Goal: Task Accomplishment & Management: Manage account settings

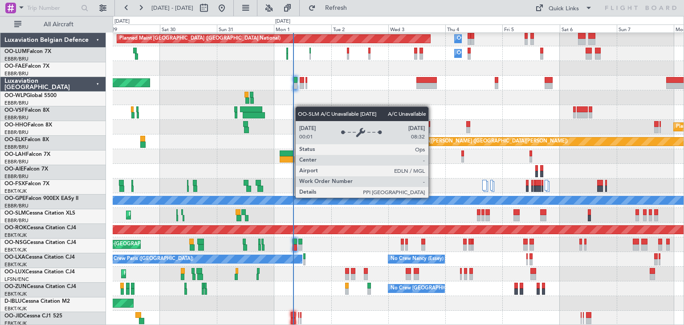
scroll to position [16, 0]
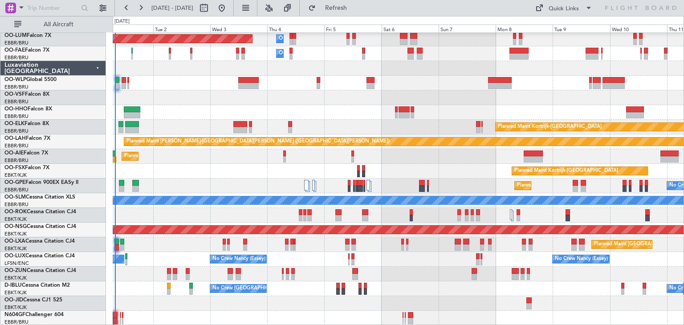
click at [260, 177] on div "Planned Maint [GEOGRAPHIC_DATA] ([GEOGRAPHIC_DATA] National) Owner [GEOGRAPHIC_…" at bounding box center [398, 171] width 571 height 309
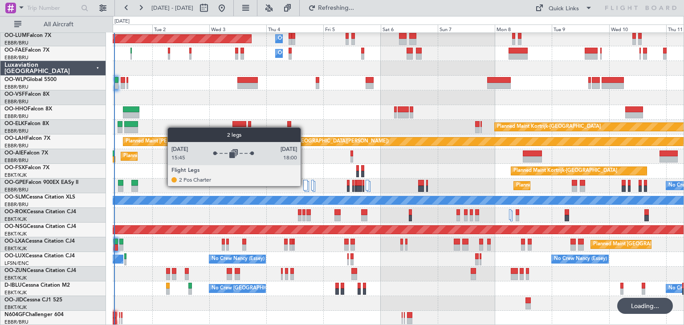
click at [305, 186] on div at bounding box center [305, 185] width 4 height 11
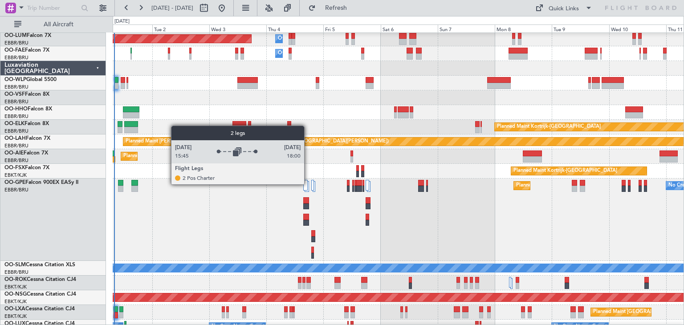
click at [308, 184] on div at bounding box center [307, 186] width 4 height 11
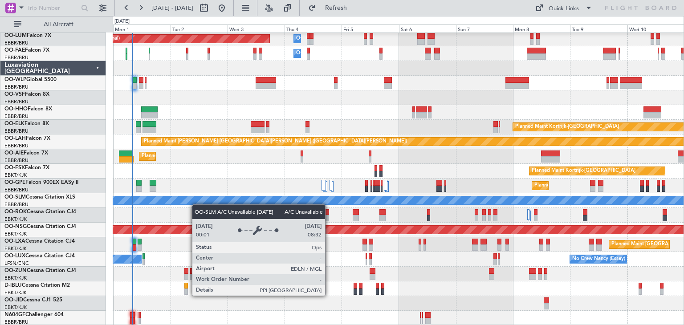
click at [194, 203] on div "Planned Maint Brussels (Brussels National) Owner Melsbroek Air Base Owner Melsb…" at bounding box center [398, 171] width 571 height 309
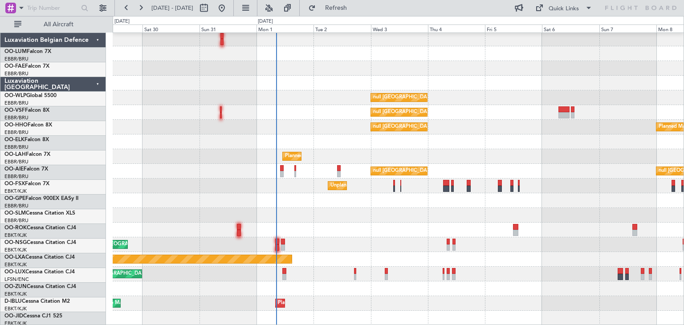
scroll to position [16, 0]
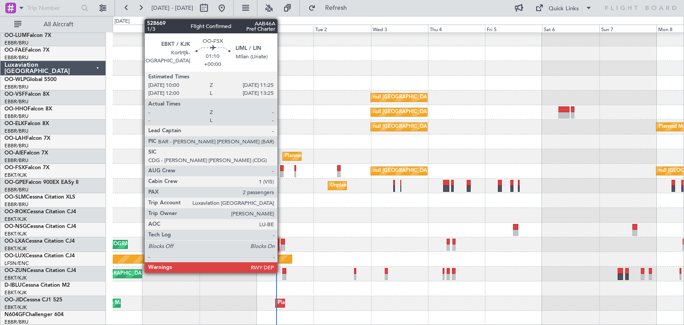
click at [281, 168] on div at bounding box center [282, 168] width 4 height 6
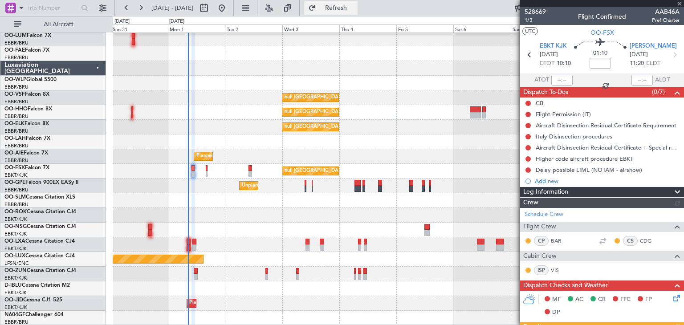
click at [355, 8] on span "Refresh" at bounding box center [335, 8] width 37 height 6
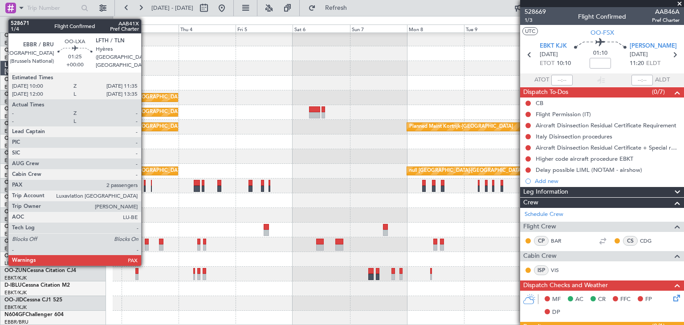
click at [145, 241] on div at bounding box center [147, 242] width 4 height 6
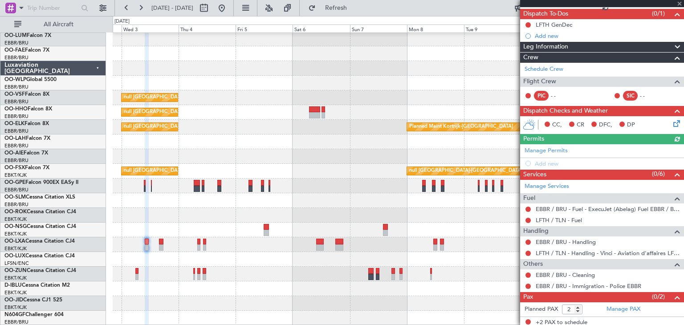
scroll to position [80, 0]
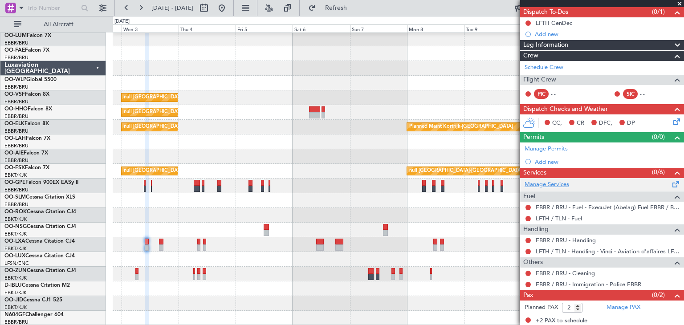
click at [541, 183] on link "Manage Services" at bounding box center [547, 184] width 45 height 9
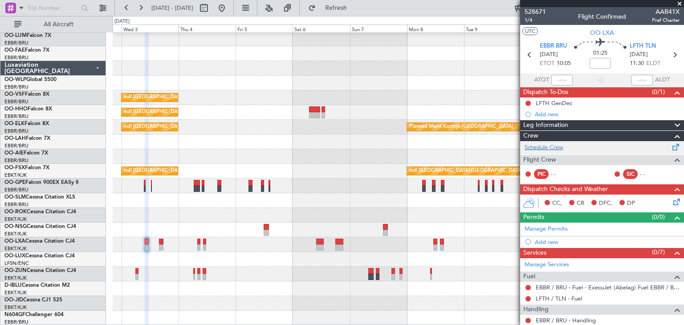
scroll to position [0, 0]
click at [355, 8] on span "Refresh" at bounding box center [335, 8] width 37 height 6
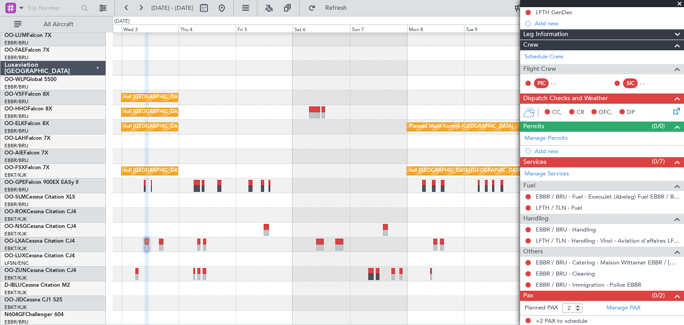
scroll to position [91, 0]
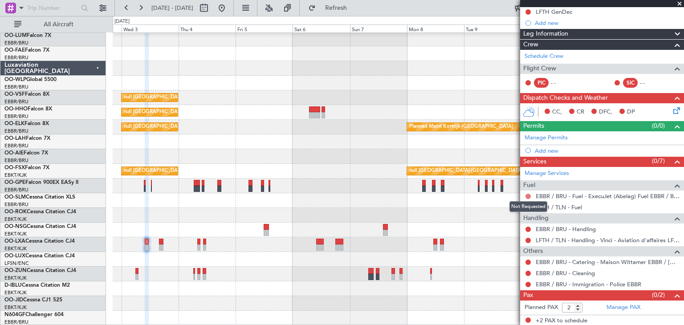
click at [529, 195] on button at bounding box center [527, 196] width 5 height 5
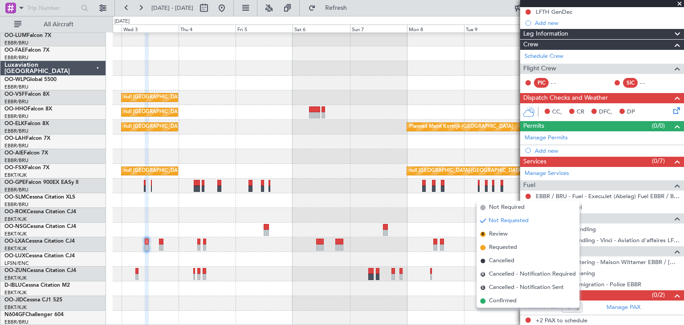
click at [521, 299] on li "Confirmed" at bounding box center [527, 300] width 103 height 13
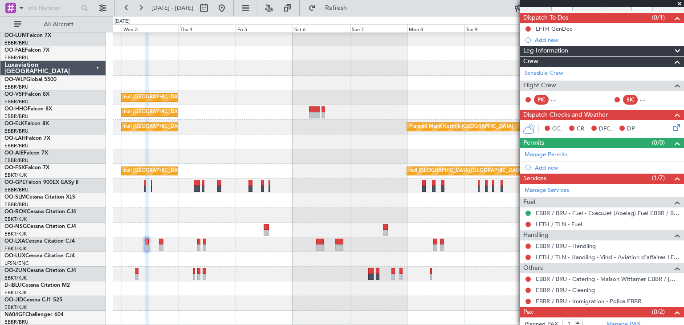
scroll to position [89, 0]
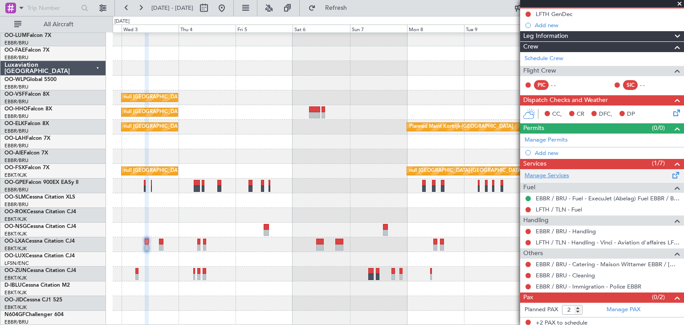
click at [537, 173] on link "Manage Services" at bounding box center [547, 175] width 45 height 9
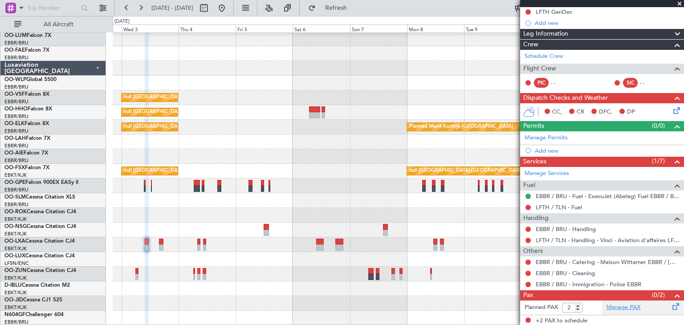
click at [610, 307] on link "Manage PAX" at bounding box center [623, 307] width 34 height 9
click at [355, 7] on span "Refresh" at bounding box center [335, 8] width 37 height 6
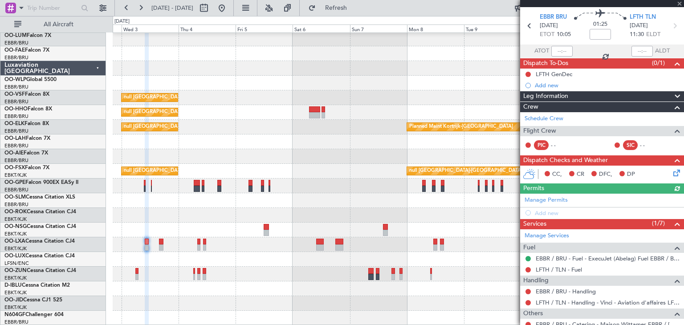
scroll to position [0, 0]
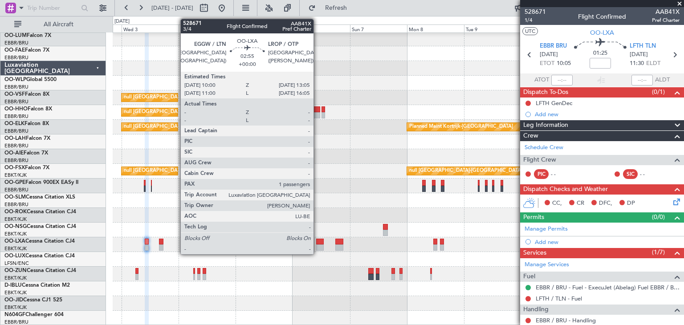
click at [317, 242] on div at bounding box center [320, 242] width 8 height 6
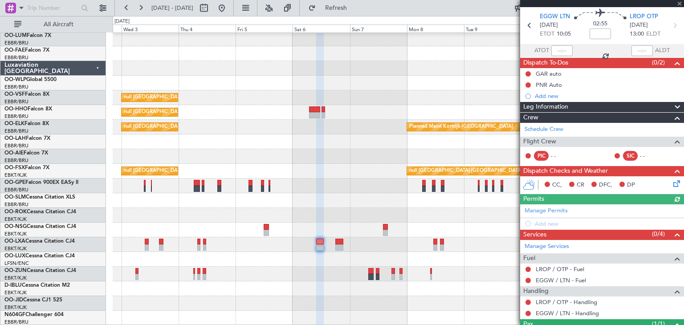
scroll to position [67, 0]
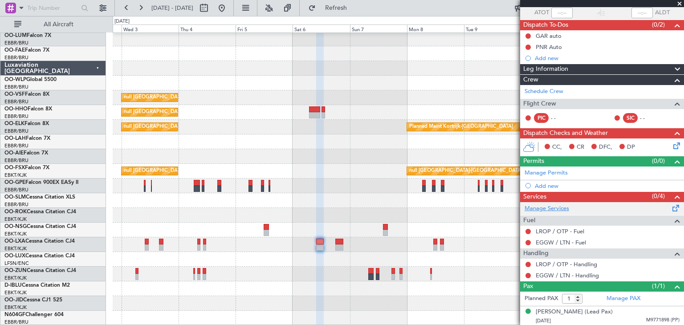
click at [544, 206] on link "Manage Services" at bounding box center [547, 208] width 45 height 9
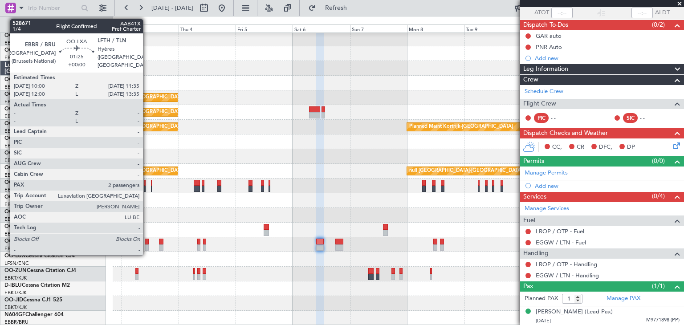
click at [147, 243] on div at bounding box center [147, 242] width 4 height 6
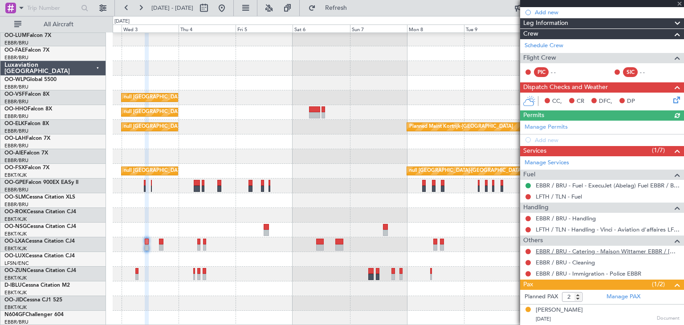
scroll to position [120, 0]
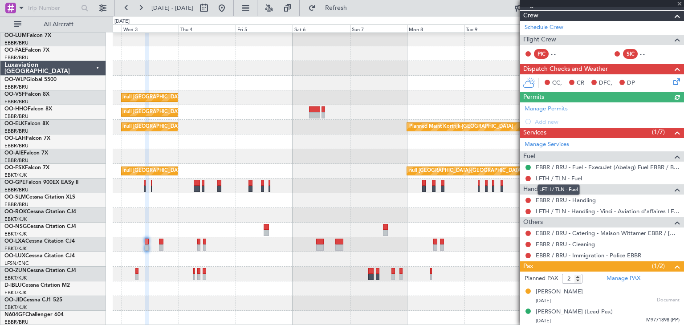
click at [551, 175] on link "LFTH / TLN - Fuel" at bounding box center [559, 179] width 46 height 8
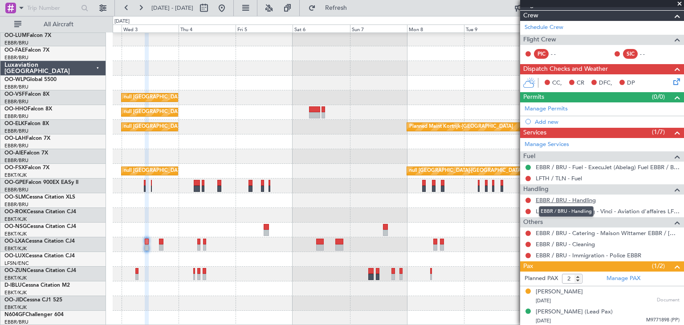
click at [561, 200] on link "EBBR / BRU - Handling" at bounding box center [566, 200] width 60 height 8
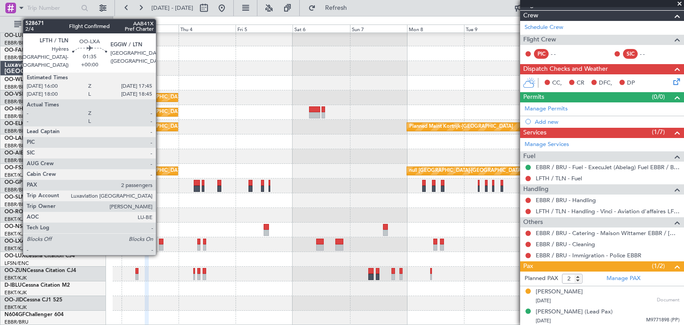
click at [160, 243] on div at bounding box center [161, 242] width 4 height 6
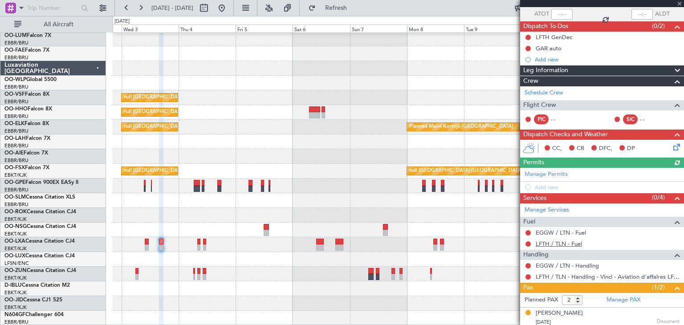
scroll to position [87, 0]
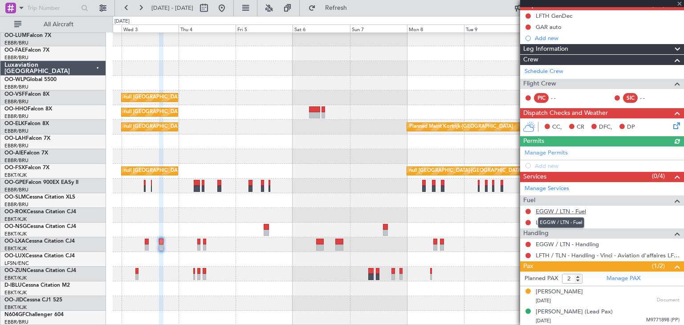
click at [569, 212] on link "EGGW / LTN - Fuel" at bounding box center [561, 212] width 50 height 8
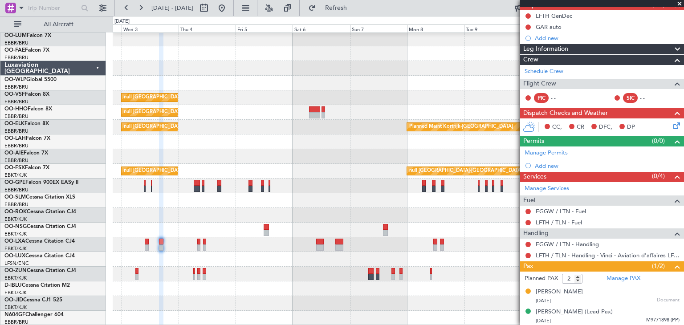
click at [556, 224] on link "LFTH / TLN - Fuel" at bounding box center [559, 223] width 46 height 8
click at [563, 243] on link "EGGW / LTN - Handling" at bounding box center [567, 244] width 63 height 8
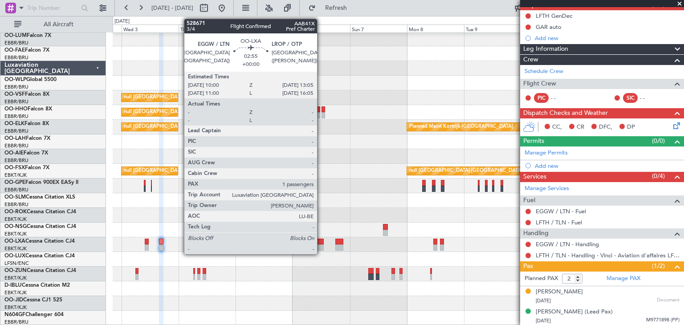
click at [321, 240] on div at bounding box center [320, 242] width 8 height 6
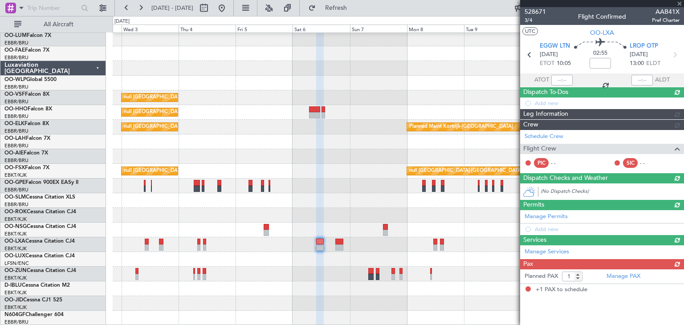
scroll to position [0, 0]
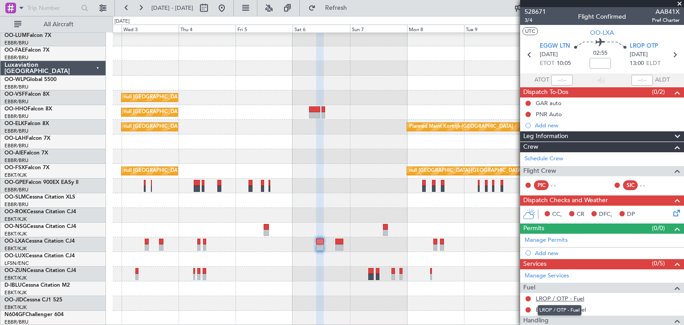
click at [546, 297] on link "LROP / OTP - Fuel" at bounding box center [560, 299] width 49 height 8
click at [566, 307] on link "EGGW / LTN - Fuel" at bounding box center [561, 310] width 50 height 8
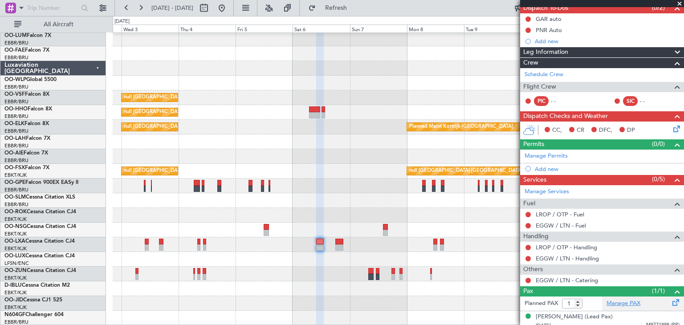
scroll to position [89, 0]
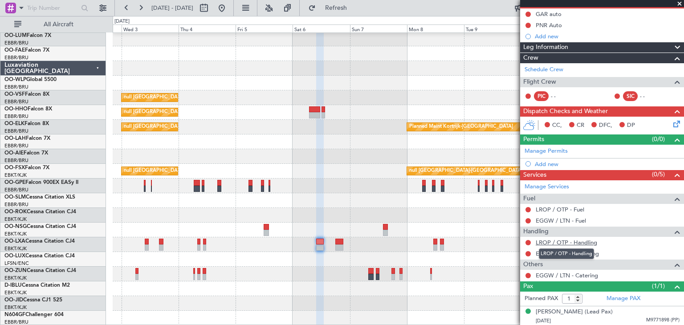
click at [585, 239] on link "LROP / OTP - Handling" at bounding box center [566, 243] width 61 height 8
click at [573, 253] on link "EGGW / LTN - Handling" at bounding box center [567, 254] width 63 height 8
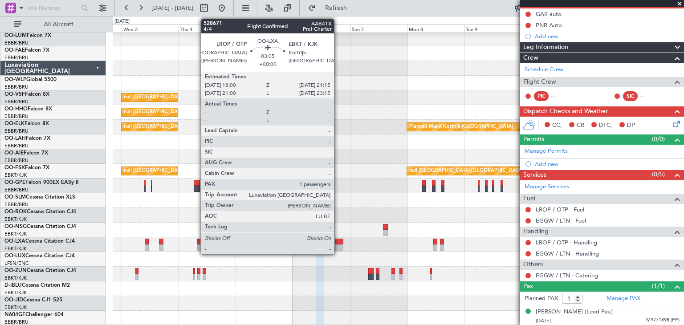
click at [338, 242] on div at bounding box center [339, 242] width 8 height 6
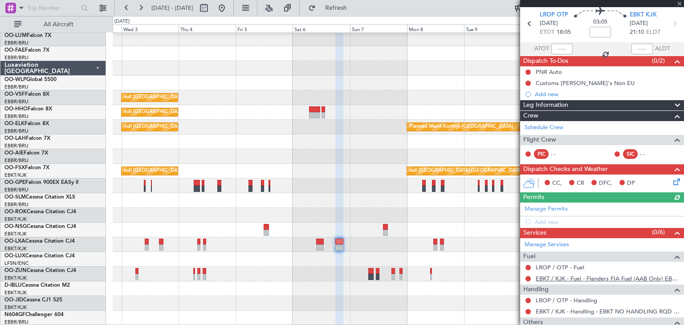
scroll to position [45, 0]
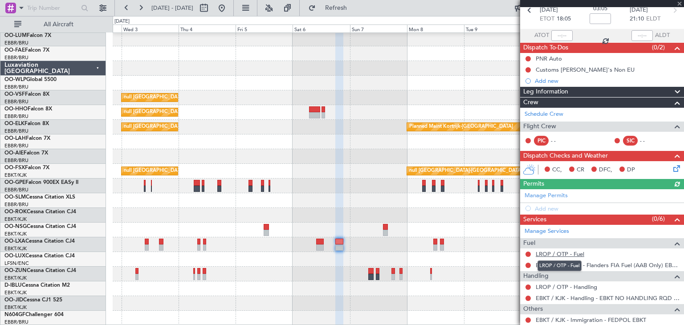
click at [565, 253] on link "LROP / OTP - Fuel" at bounding box center [560, 254] width 49 height 8
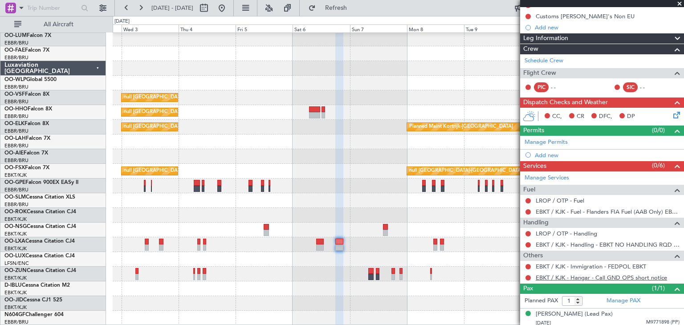
scroll to position [100, 0]
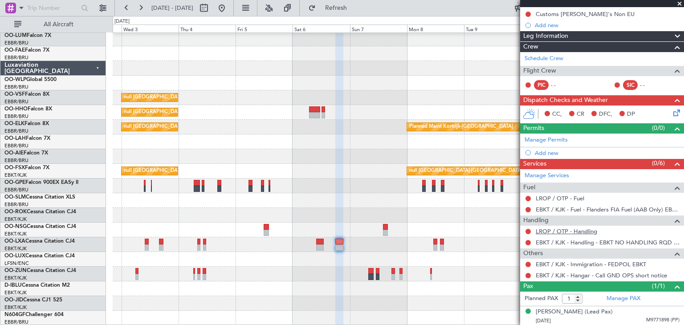
click at [572, 230] on link "LROP / OTP - Handling" at bounding box center [566, 232] width 61 height 8
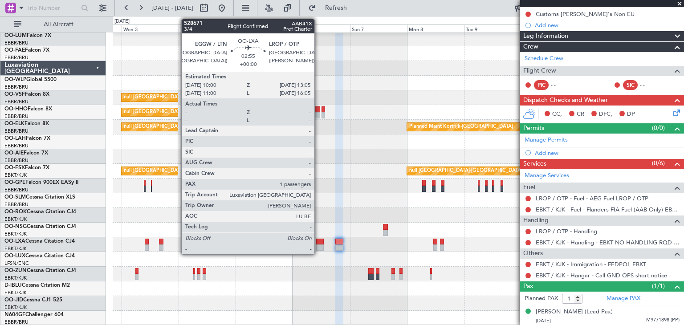
click at [318, 240] on div at bounding box center [320, 242] width 8 height 6
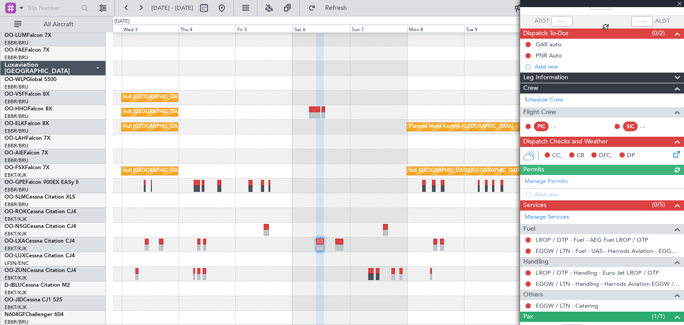
scroll to position [89, 0]
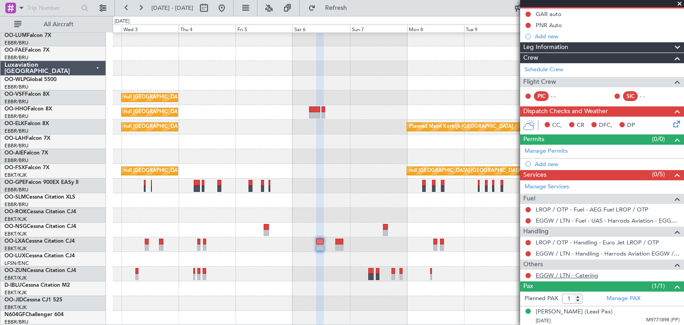
click at [561, 273] on link "EGGW / LTN - Catering" at bounding box center [567, 276] width 62 height 8
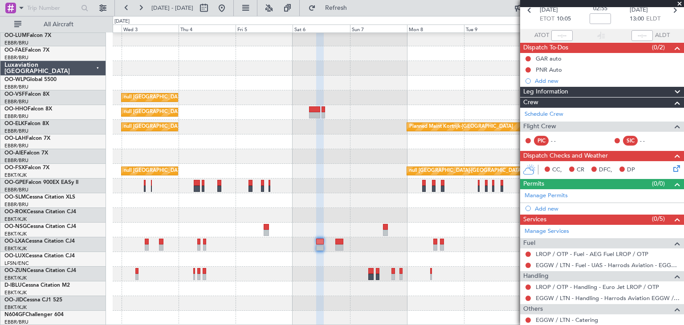
scroll to position [0, 0]
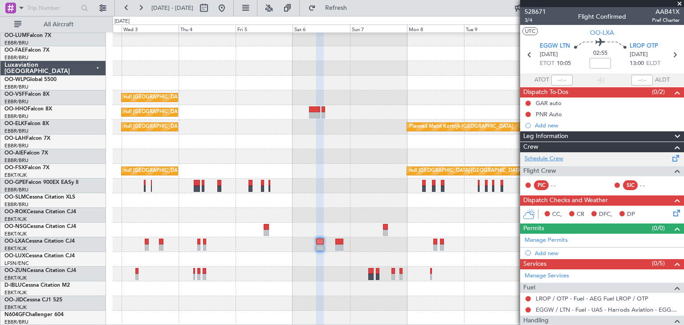
click at [556, 159] on link "Schedule Crew" at bounding box center [544, 159] width 39 height 9
click at [355, 9] on span "Refresh" at bounding box center [335, 8] width 37 height 6
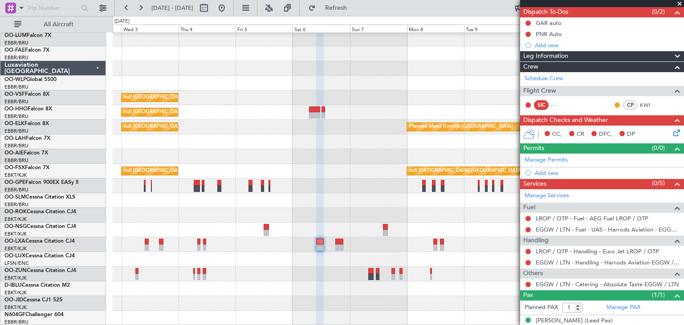
scroll to position [89, 0]
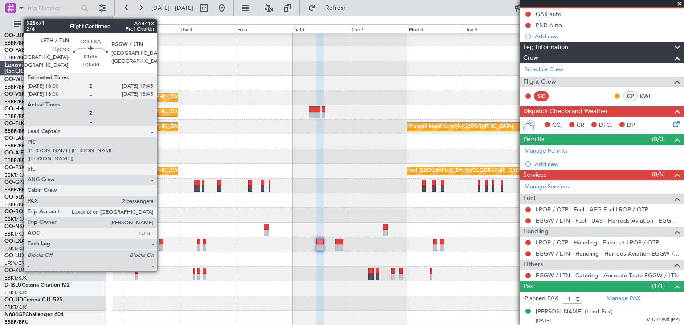
click at [161, 241] on div at bounding box center [161, 242] width 4 height 6
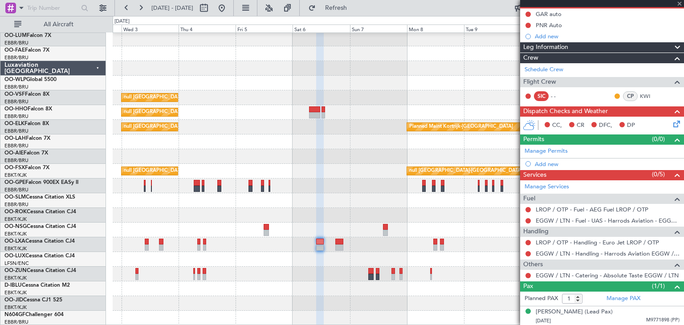
type input "2"
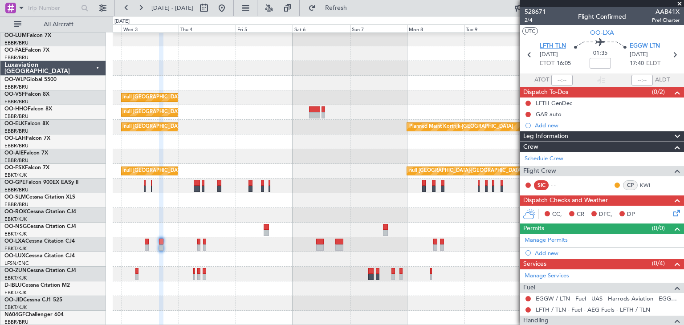
click at [550, 45] on span "LFTH TLN" at bounding box center [553, 46] width 26 height 9
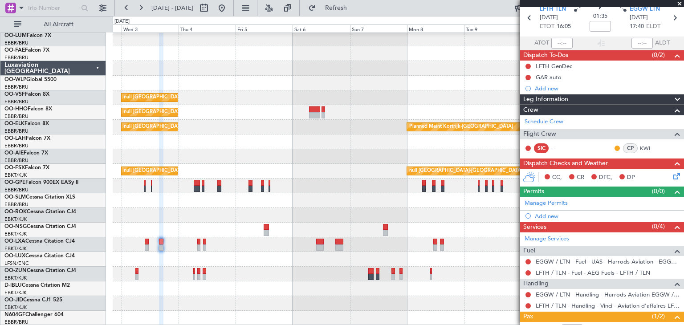
scroll to position [87, 0]
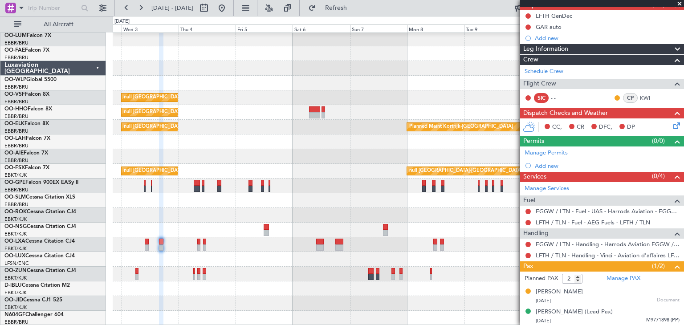
click at [548, 164] on div "Add new" at bounding box center [607, 166] width 145 height 8
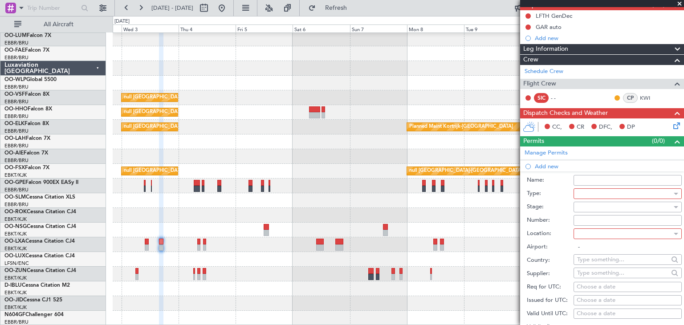
click at [600, 190] on div at bounding box center [624, 193] width 95 height 13
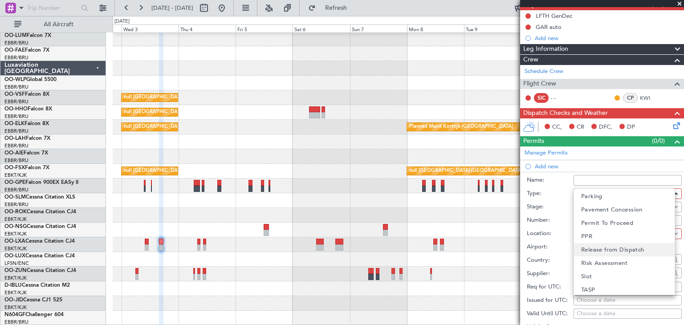
scroll to position [268, 0]
click at [602, 264] on mat-option "Slot" at bounding box center [624, 261] width 101 height 13
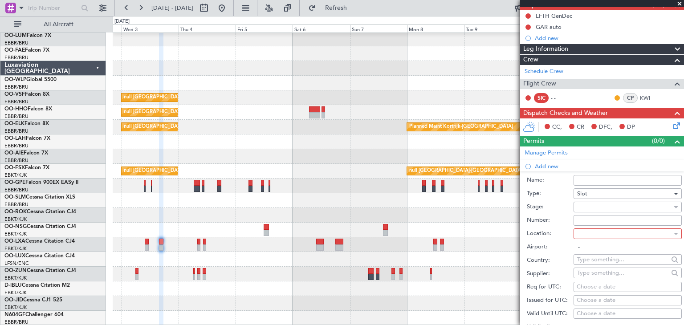
click at [590, 232] on div at bounding box center [624, 233] width 95 height 13
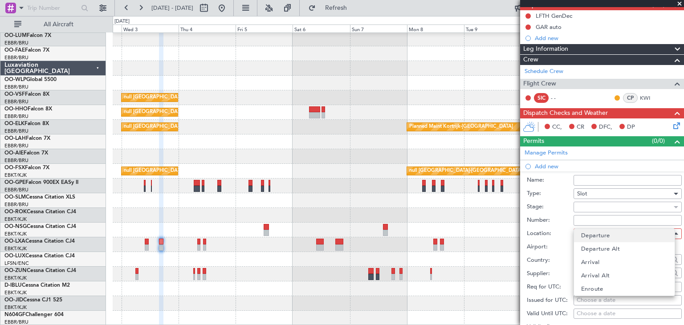
click at [595, 236] on span "Departure" at bounding box center [595, 235] width 29 height 13
type input "LFTH / TLN"
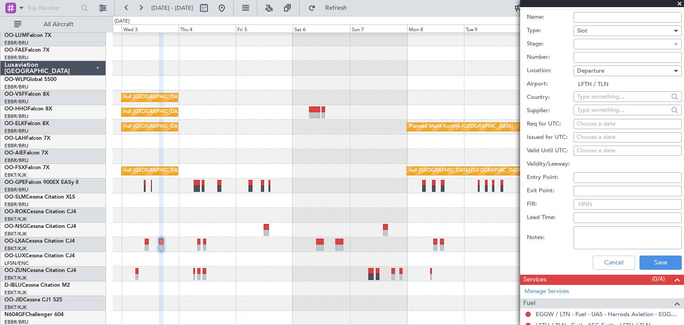
scroll to position [265, 0]
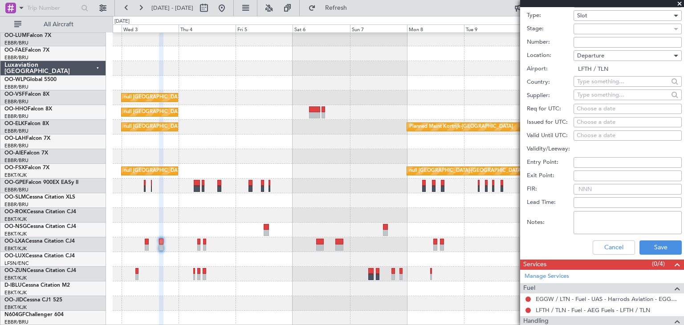
click at [583, 105] on div "Choose a date" at bounding box center [628, 109] width 102 height 9
select select "9"
select select "2025"
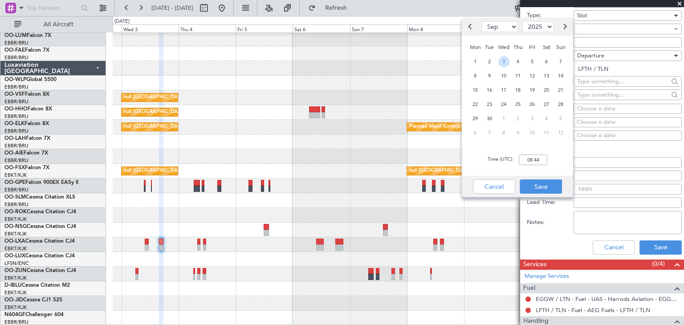
click at [501, 64] on span "3" at bounding box center [503, 61] width 11 height 11
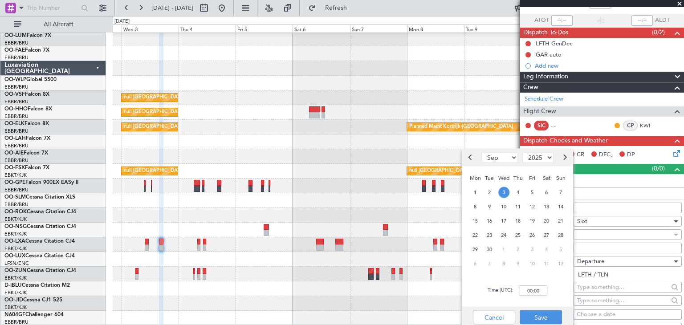
scroll to position [223, 0]
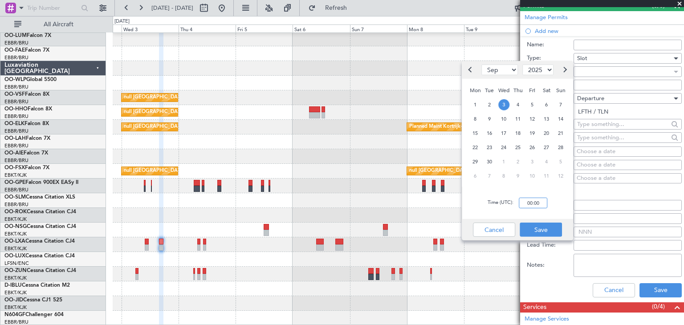
click at [530, 201] on input "00:00" at bounding box center [533, 203] width 28 height 11
type input "16:00"
click at [541, 227] on button "Save" at bounding box center [541, 230] width 42 height 14
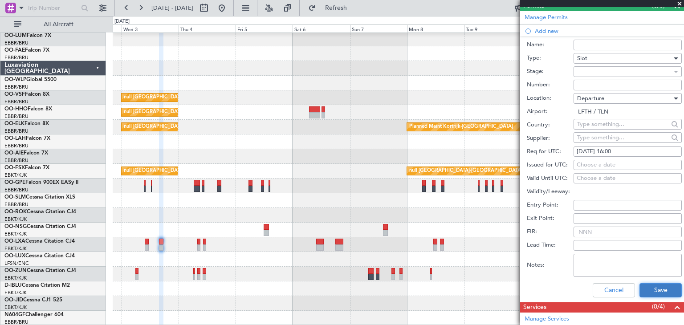
click at [668, 285] on button "Save" at bounding box center [660, 290] width 42 height 14
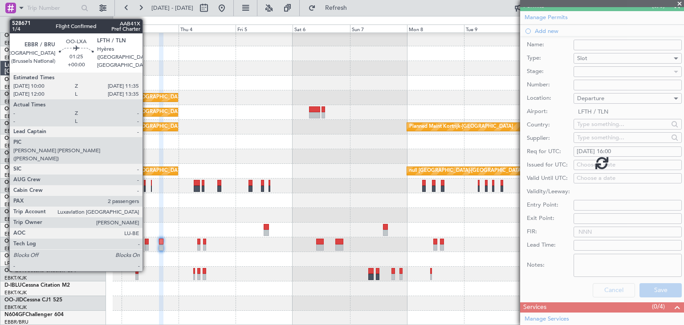
scroll to position [98, 0]
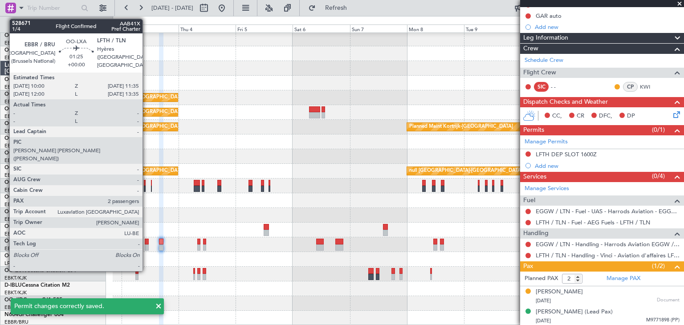
click at [146, 241] on div at bounding box center [147, 242] width 4 height 6
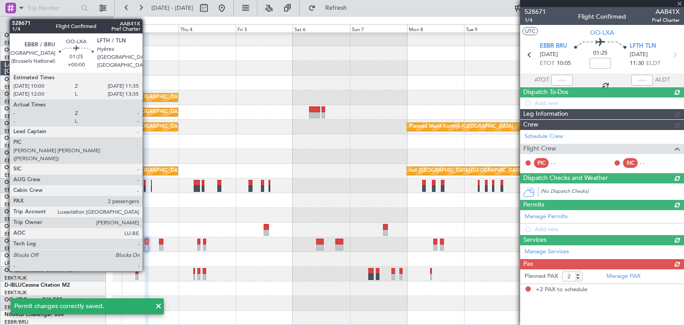
scroll to position [0, 0]
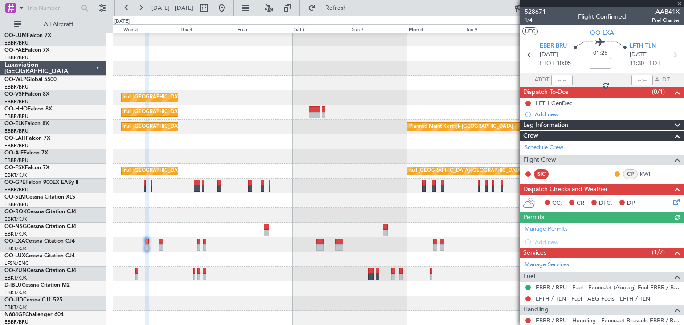
click at [543, 240] on div "Manage Permits Add new" at bounding box center [602, 235] width 164 height 25
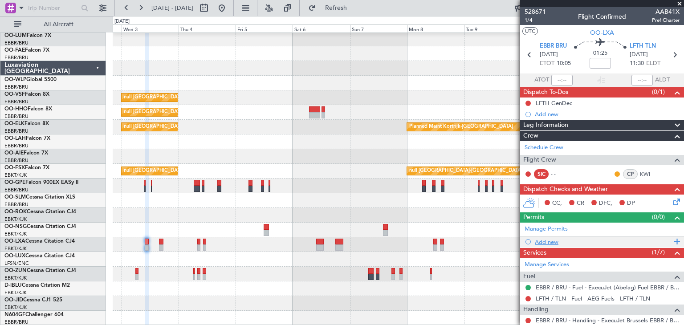
click at [539, 240] on div "Add new" at bounding box center [603, 242] width 137 height 8
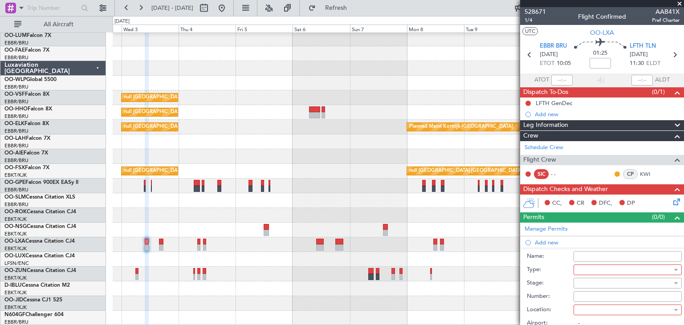
click at [598, 269] on div at bounding box center [624, 269] width 95 height 13
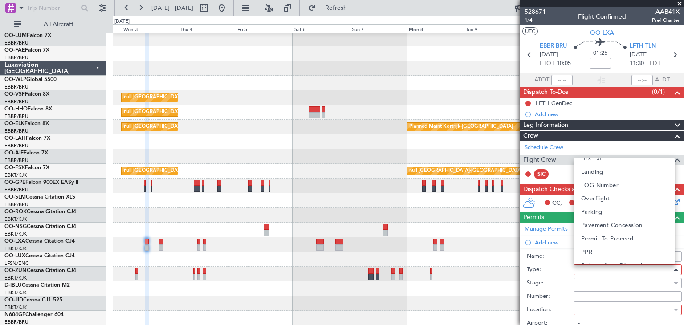
scroll to position [267, 0]
click at [607, 234] on mat-option "Slot" at bounding box center [624, 231] width 101 height 13
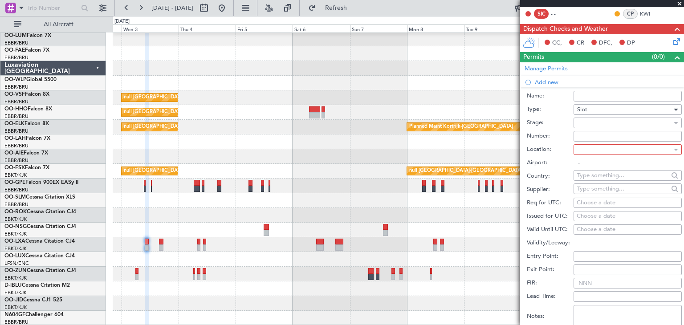
scroll to position [178, 0]
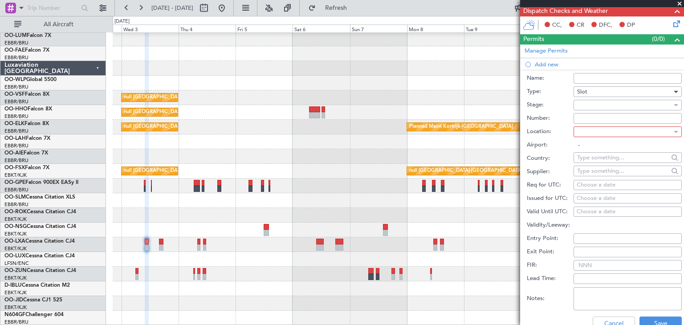
click at [596, 129] on div at bounding box center [624, 131] width 95 height 13
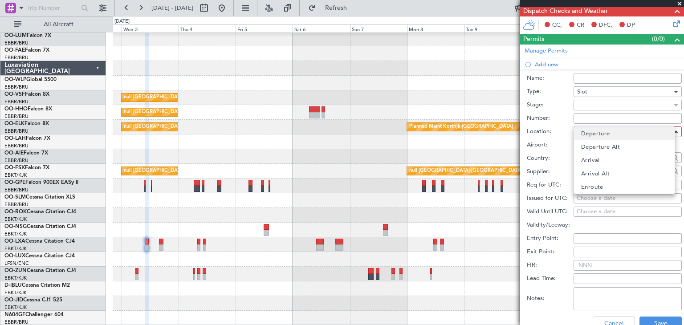
click at [600, 138] on span "Departure" at bounding box center [595, 133] width 29 height 13
type input "EBBR / BRU"
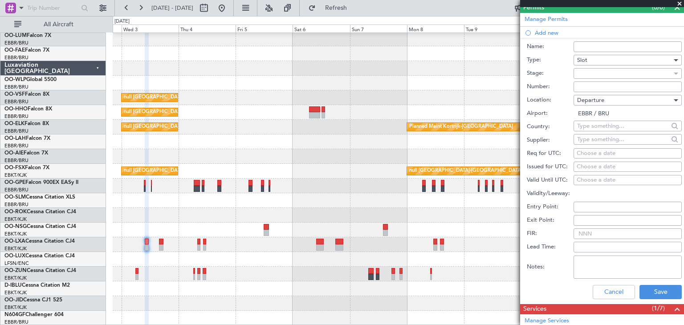
scroll to position [223, 0]
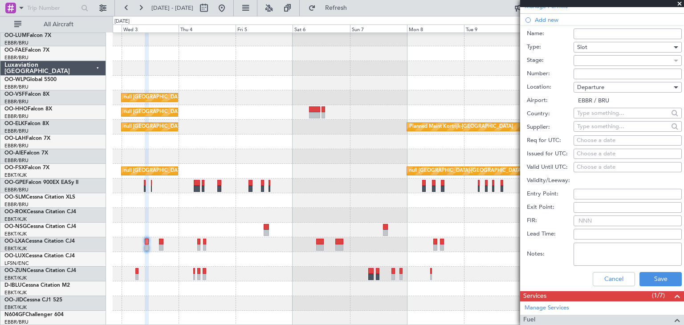
click at [585, 138] on div "Choose a date" at bounding box center [628, 140] width 102 height 9
select select "9"
select select "2025"
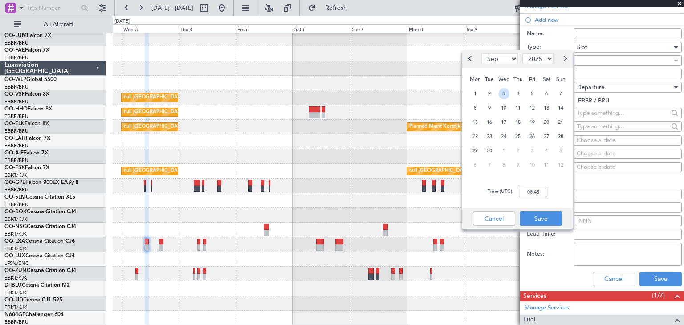
click at [505, 94] on span "3" at bounding box center [503, 93] width 11 height 11
click at [528, 190] on input "00:00" at bounding box center [533, 192] width 28 height 11
type input "10:00"
click at [552, 220] on button "Save" at bounding box center [541, 219] width 42 height 14
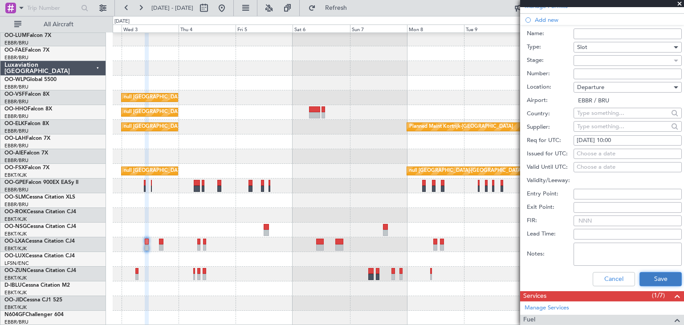
click at [670, 278] on button "Save" at bounding box center [660, 279] width 42 height 14
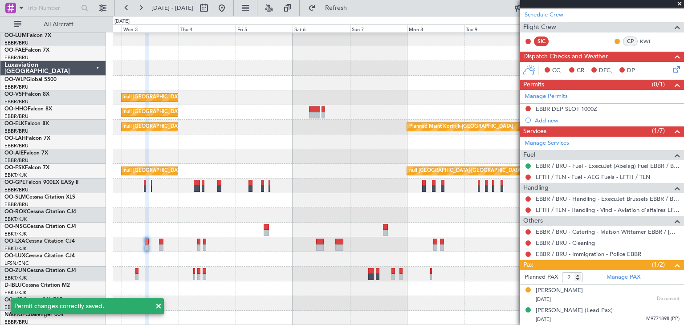
scroll to position [131, 0]
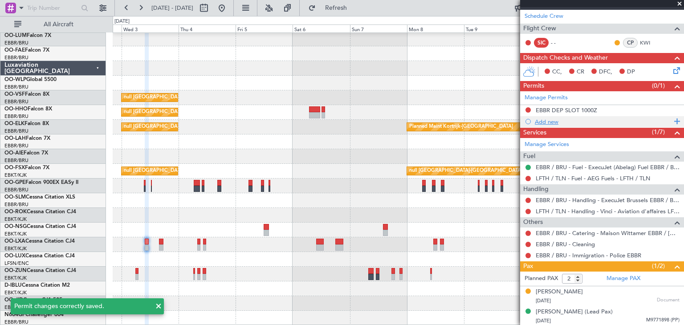
click at [550, 120] on div "Add new" at bounding box center [603, 122] width 137 height 8
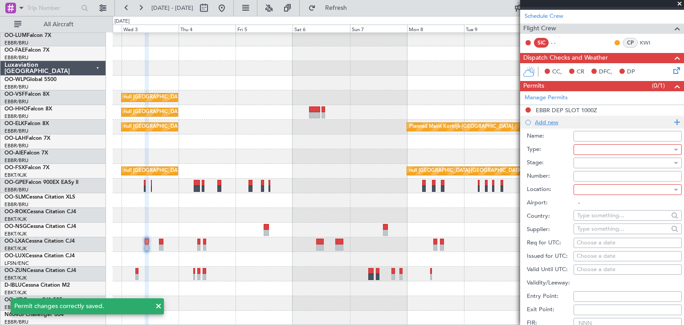
scroll to position [223, 0]
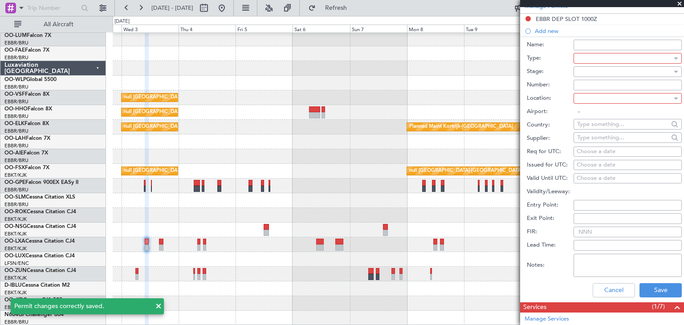
click at [583, 59] on div at bounding box center [624, 58] width 95 height 13
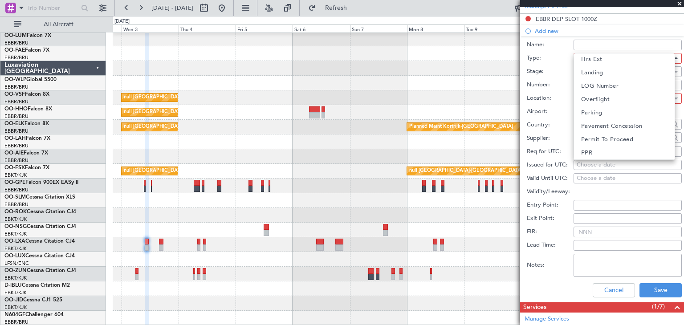
scroll to position [267, 0]
click at [602, 127] on mat-option "Slot" at bounding box center [624, 126] width 101 height 13
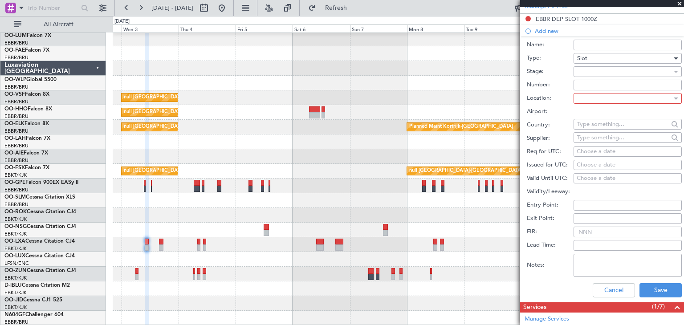
click at [610, 95] on div at bounding box center [624, 98] width 95 height 13
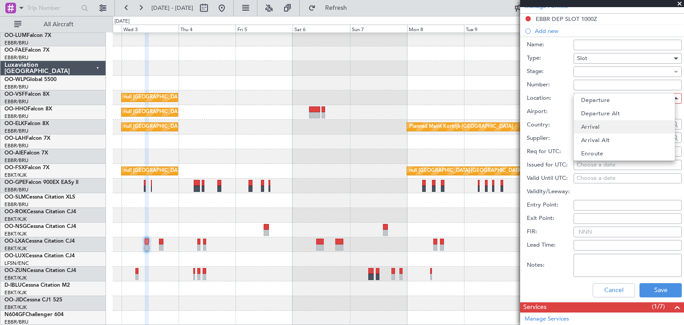
click at [617, 128] on mat-option "Arrival" at bounding box center [624, 126] width 101 height 13
type input "LFTH / TLN"
click at [593, 147] on div "Choose a date" at bounding box center [628, 151] width 102 height 9
select select "9"
select select "2025"
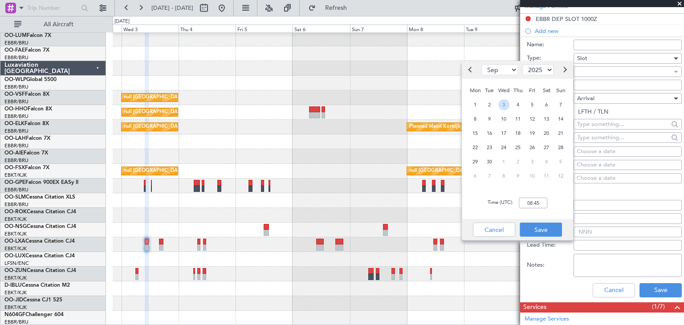
click at [507, 103] on span "3" at bounding box center [503, 104] width 11 height 11
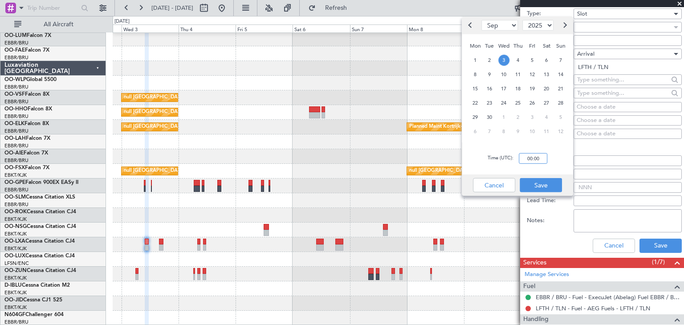
click at [527, 154] on input "00:00" at bounding box center [533, 158] width 28 height 11
type input "11:35"
click at [549, 184] on button "Save" at bounding box center [541, 185] width 42 height 14
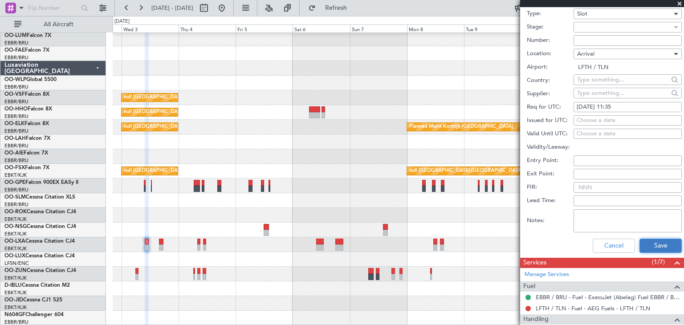
click at [673, 246] on button "Save" at bounding box center [660, 246] width 42 height 14
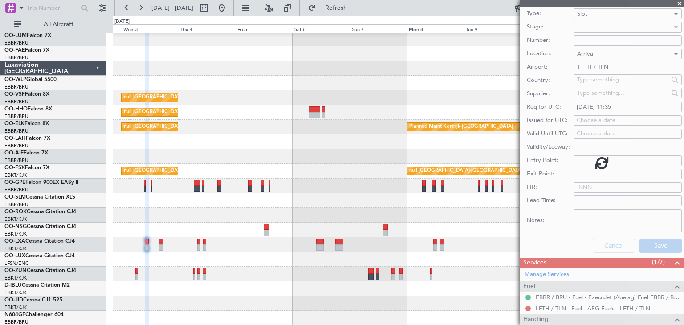
scroll to position [142, 0]
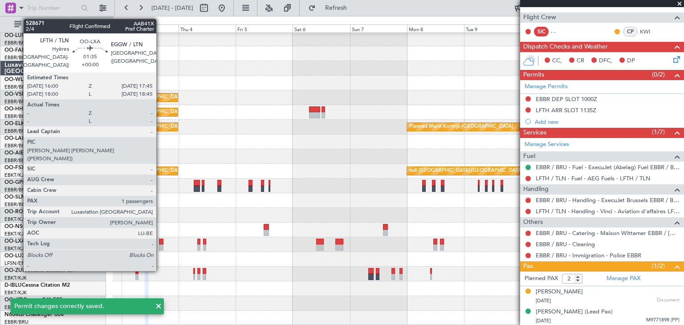
click at [160, 242] on div at bounding box center [161, 242] width 4 height 6
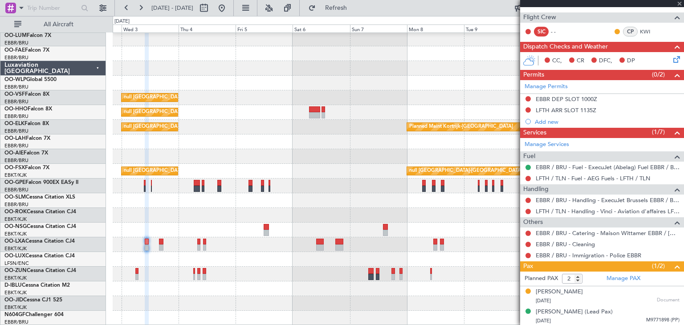
scroll to position [0, 0]
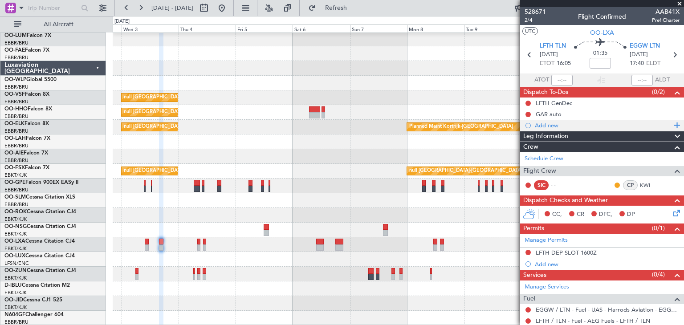
click at [551, 124] on div "Add new" at bounding box center [603, 126] width 137 height 8
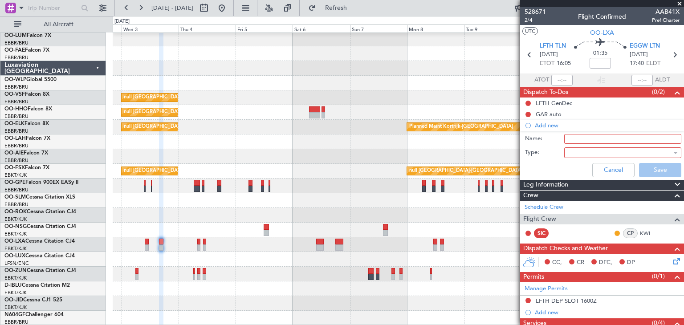
click at [570, 138] on input "Name:" at bounding box center [622, 139] width 117 height 10
click at [608, 141] on input "AD Closes at 20Z until 5/9 4Z" at bounding box center [622, 139] width 117 height 10
click at [644, 137] on input "AD Closes at 2000Z until 5/9 4Z" at bounding box center [622, 139] width 117 height 10
click at [648, 138] on input "AD Closes at 2000Z until 5/9 04Z" at bounding box center [622, 139] width 117 height 10
type input "AD Closes at 2000Z until 5/9 0400Z"
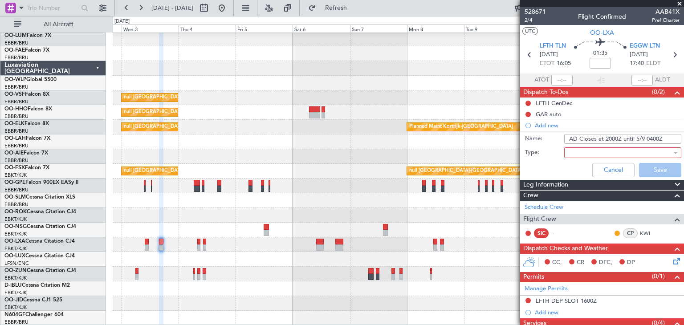
click at [624, 149] on div at bounding box center [620, 152] width 104 height 13
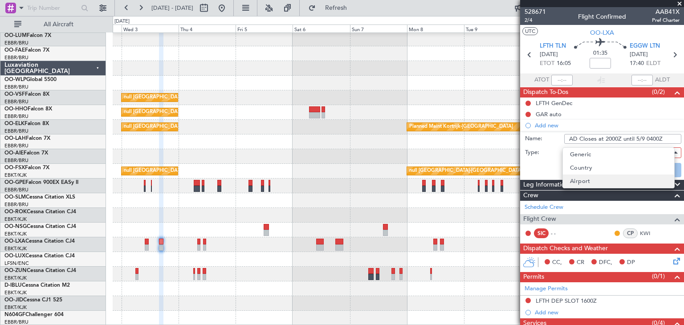
click at [602, 178] on mat-option "Airport" at bounding box center [618, 181] width 111 height 13
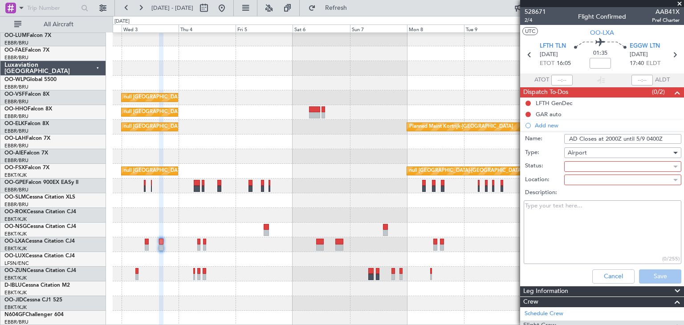
click at [584, 167] on div at bounding box center [620, 166] width 104 height 13
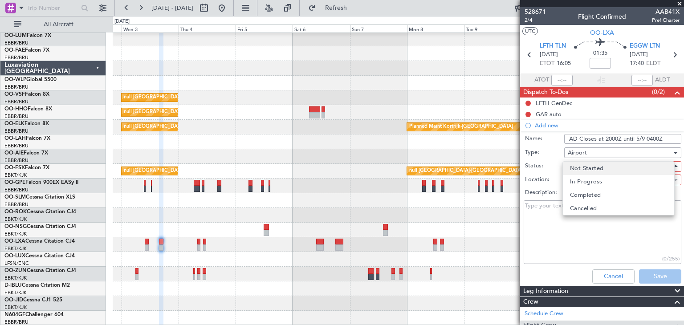
click at [583, 171] on span "Not Started" at bounding box center [586, 168] width 33 height 13
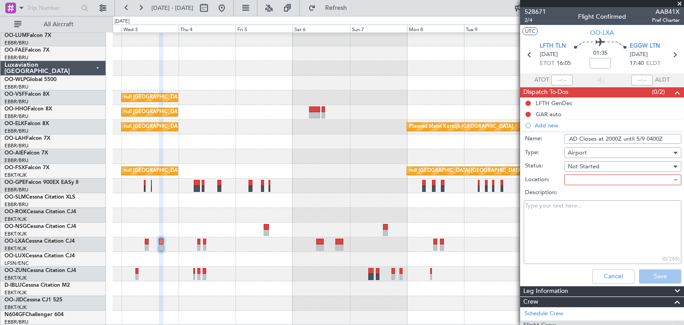
click at [581, 183] on div at bounding box center [620, 179] width 104 height 13
click at [592, 194] on span "Departure" at bounding box center [584, 194] width 29 height 13
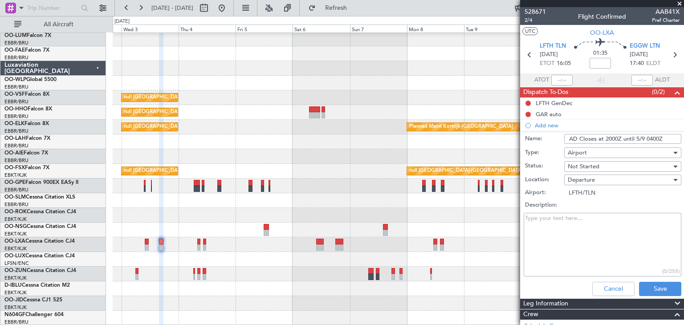
click at [600, 234] on textarea "Description:" at bounding box center [603, 245] width 158 height 64
paste textarea "IN EFFECT: [PHONE_NUMBER], [PHONE_NUMBER] AERODROME CLOSED Number: B3711/25 LFT…"
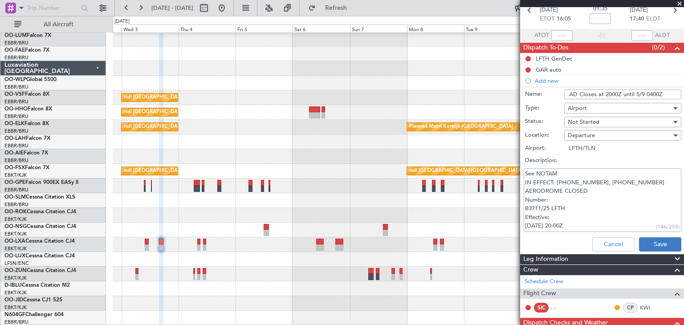
type textarea "See NOTAM IN EFFECT: [PHONE_NUMBER], [PHONE_NUMBER] AERODROME CLOSED Number: B3…"
click at [655, 242] on button "Save" at bounding box center [660, 244] width 42 height 14
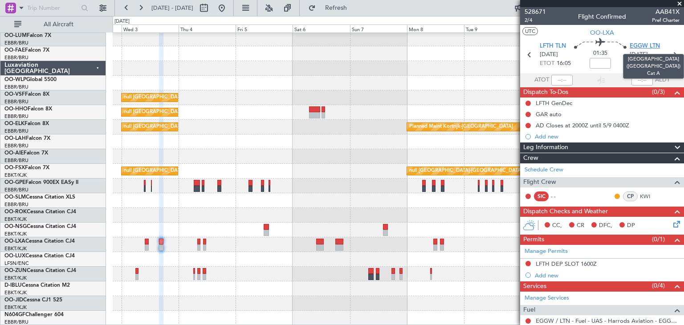
click at [638, 49] on span "EGGW LTN" at bounding box center [645, 46] width 30 height 9
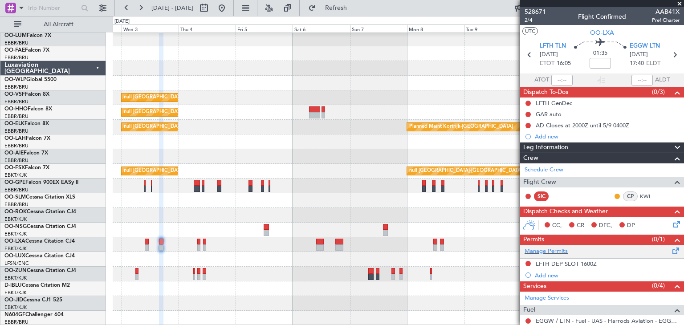
scroll to position [45, 0]
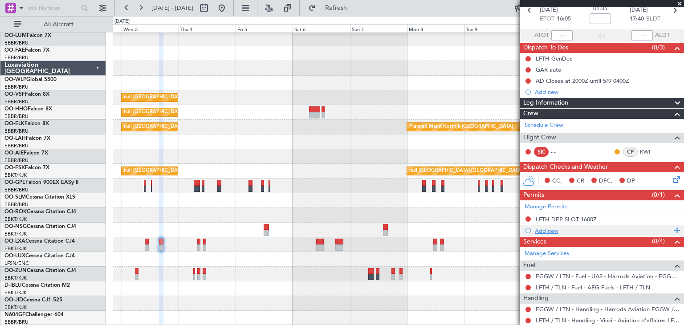
click at [541, 230] on div "Add new" at bounding box center [603, 231] width 137 height 8
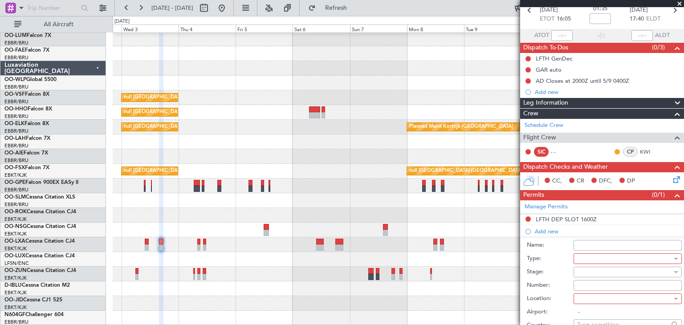
click at [601, 255] on div at bounding box center [624, 258] width 95 height 13
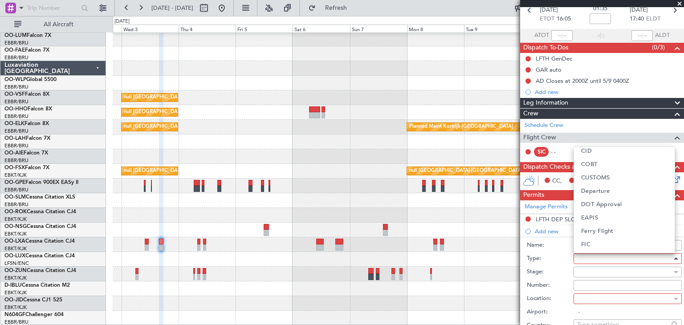
scroll to position [268, 0]
click at [593, 221] on mat-option "Slot" at bounding box center [624, 219] width 101 height 13
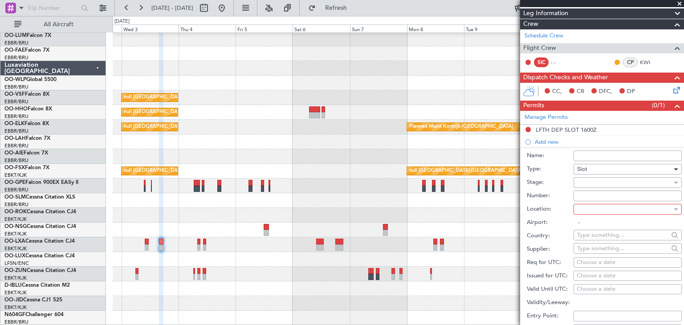
scroll to position [223, 0]
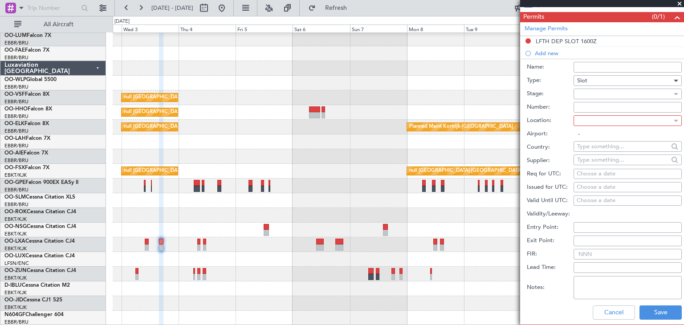
click at [583, 114] on div at bounding box center [624, 120] width 95 height 13
click at [598, 150] on span "Arrival" at bounding box center [590, 148] width 19 height 13
type input "EGGW / LTN"
click at [596, 170] on div "Choose a date" at bounding box center [628, 174] width 102 height 9
select select "9"
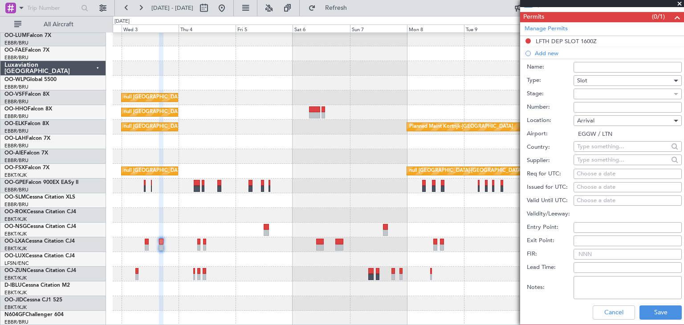
select select "2025"
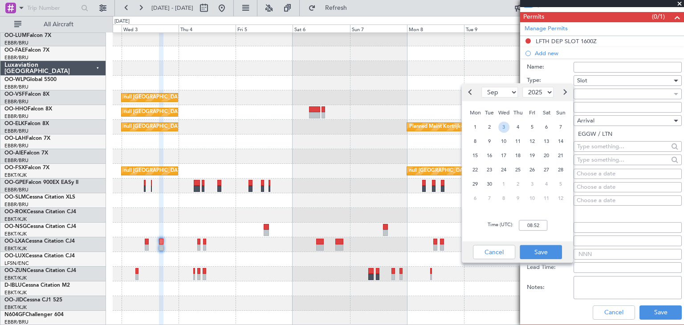
click at [501, 127] on span "3" at bounding box center [503, 127] width 11 height 11
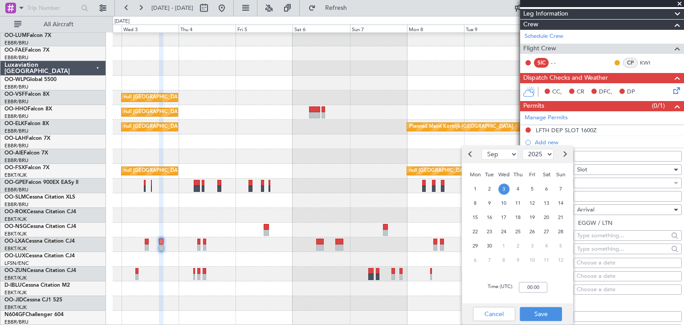
scroll to position [178, 0]
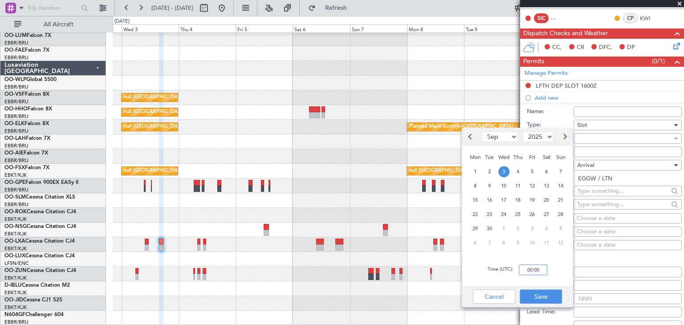
click at [529, 271] on input "00:00" at bounding box center [533, 269] width 28 height 11
type input "17:45"
click at [545, 301] on button "Save" at bounding box center [541, 296] width 42 height 14
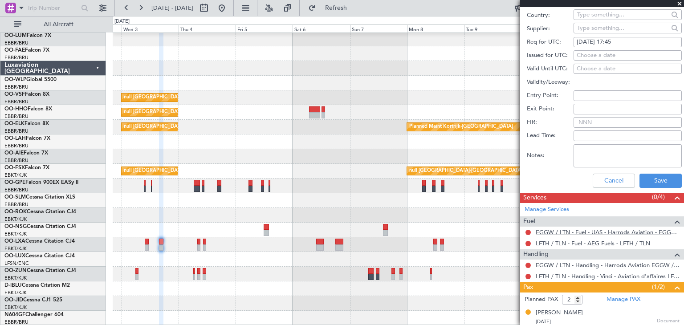
scroll to position [356, 0]
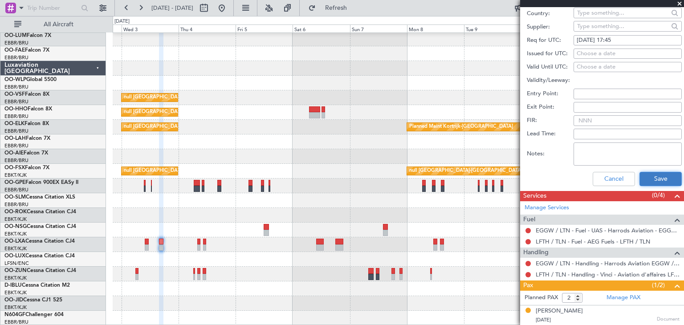
click at [667, 178] on button "Save" at bounding box center [660, 179] width 42 height 14
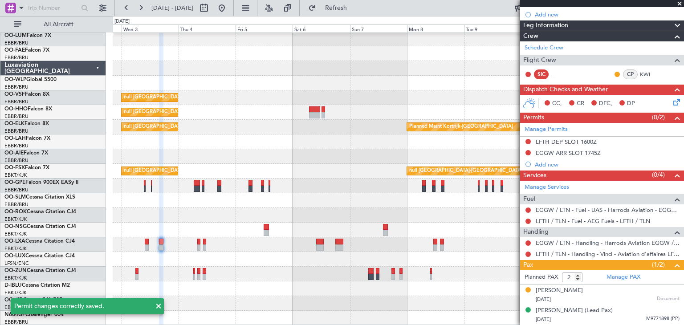
scroll to position [121, 0]
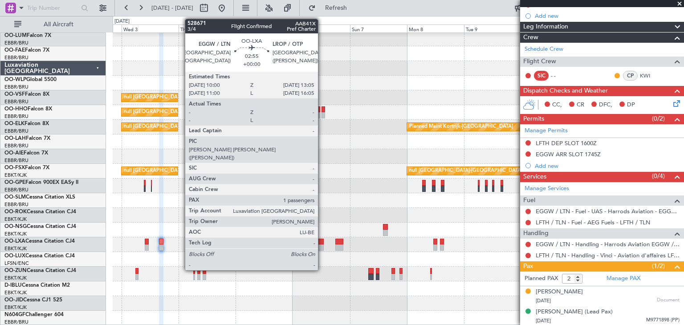
click at [322, 239] on div at bounding box center [320, 242] width 8 height 6
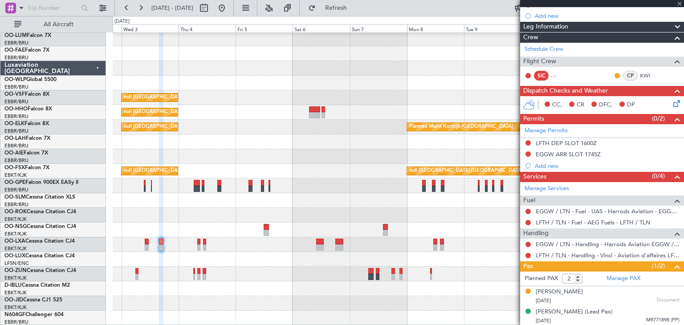
type input "1"
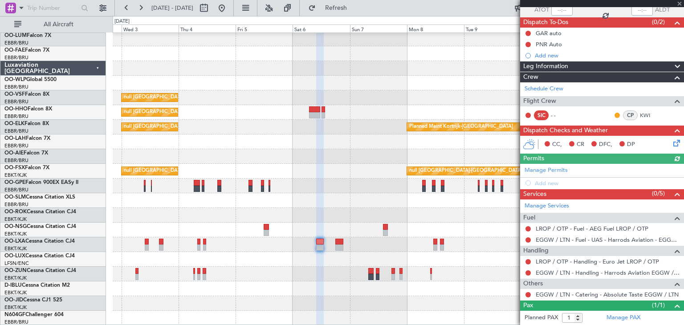
scroll to position [89, 0]
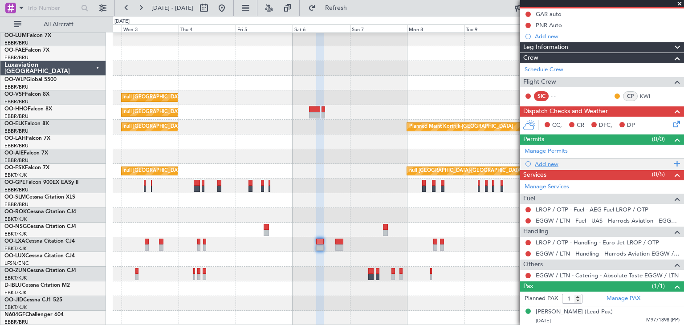
click at [550, 164] on div "Add new" at bounding box center [603, 164] width 137 height 8
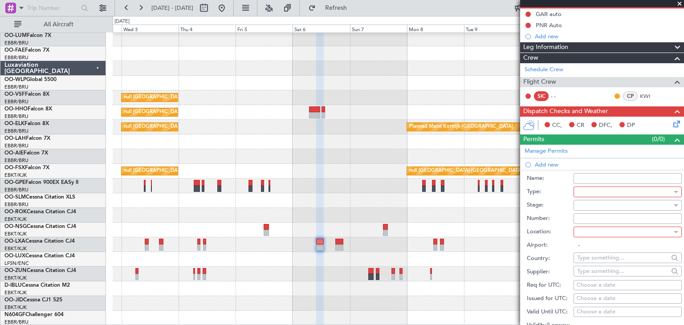
click at [584, 193] on div at bounding box center [624, 191] width 95 height 13
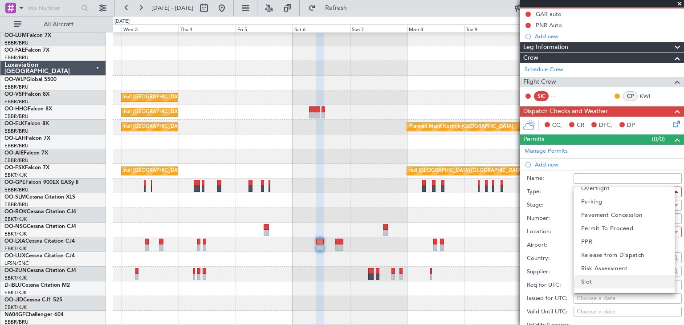
scroll to position [268, 0]
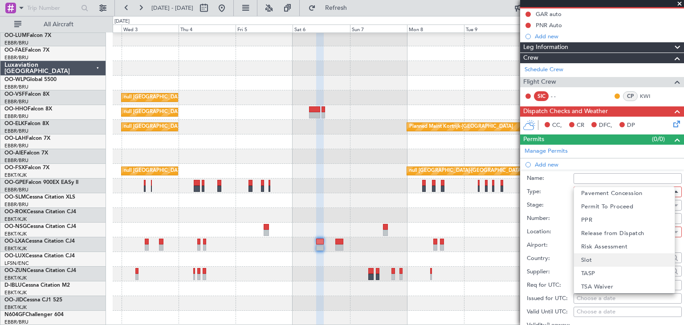
click at [602, 263] on mat-option "Slot" at bounding box center [624, 259] width 101 height 13
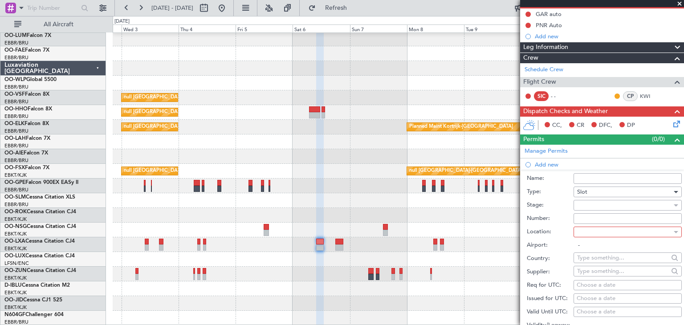
click at [596, 231] on div at bounding box center [624, 231] width 95 height 13
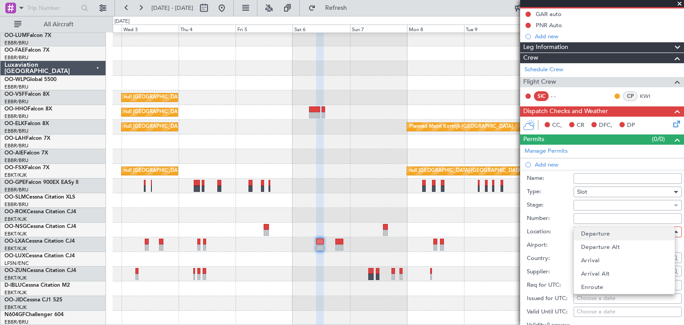
click at [601, 234] on span "Departure" at bounding box center [595, 233] width 29 height 13
type input "EGGW / LTN"
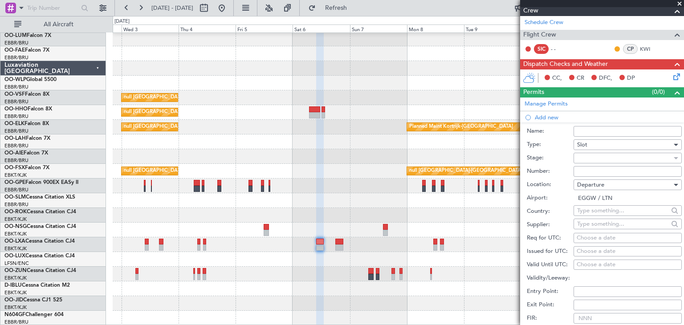
scroll to position [178, 0]
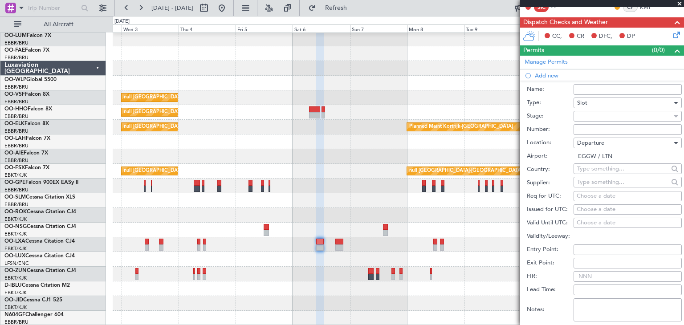
click at [588, 193] on div "Choose a date" at bounding box center [628, 196] width 102 height 9
select select "9"
select select "2025"
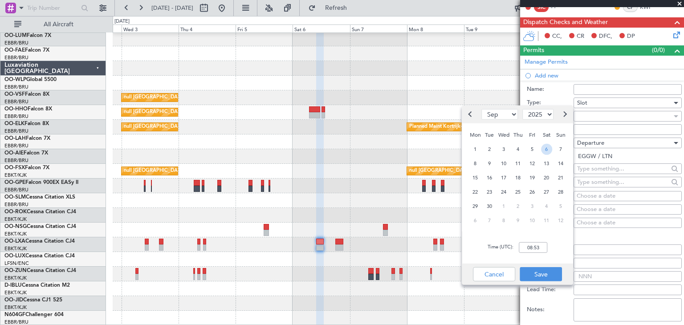
click at [544, 149] on span "6" at bounding box center [546, 148] width 11 height 11
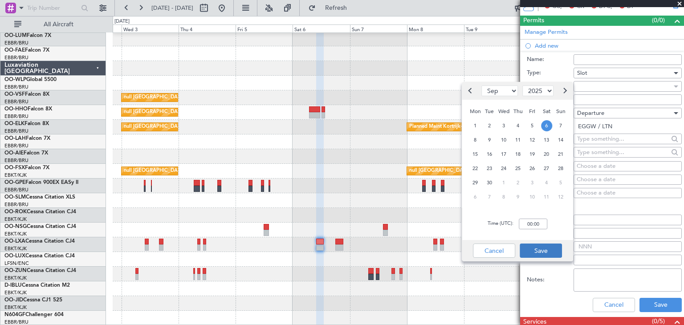
scroll to position [223, 0]
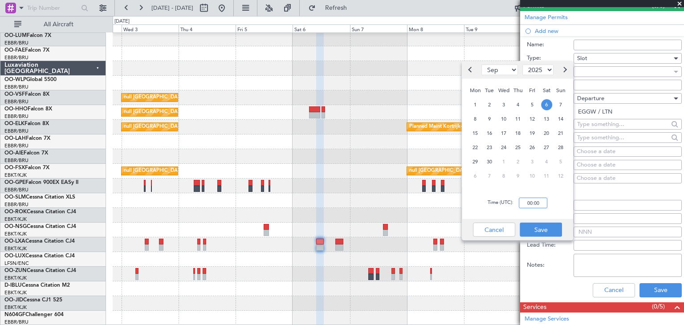
click at [528, 203] on input "00:00" at bounding box center [533, 203] width 28 height 11
type input "10:00"
click at [552, 225] on button "Save" at bounding box center [541, 230] width 42 height 14
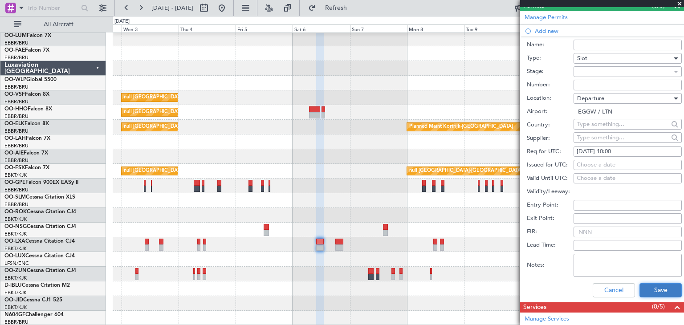
click at [663, 291] on button "Save" at bounding box center [660, 290] width 42 height 14
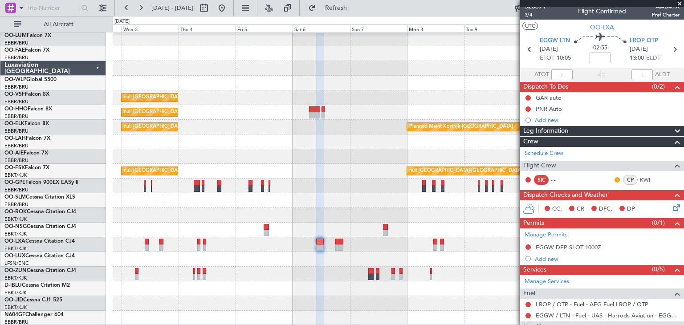
scroll to position [0, 0]
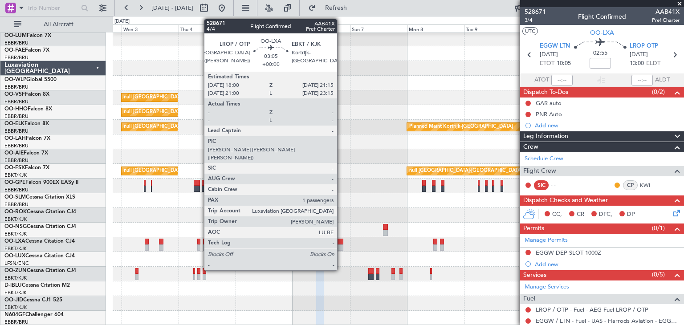
click at [341, 240] on div at bounding box center [339, 242] width 8 height 6
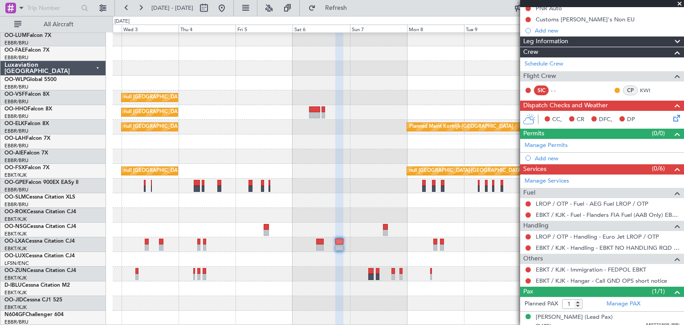
scroll to position [100, 0]
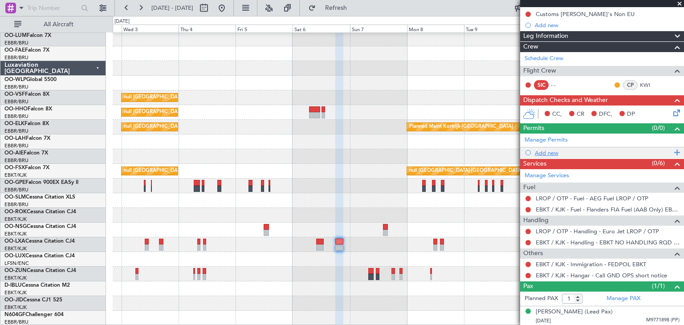
click at [556, 151] on div "Add new" at bounding box center [603, 153] width 137 height 8
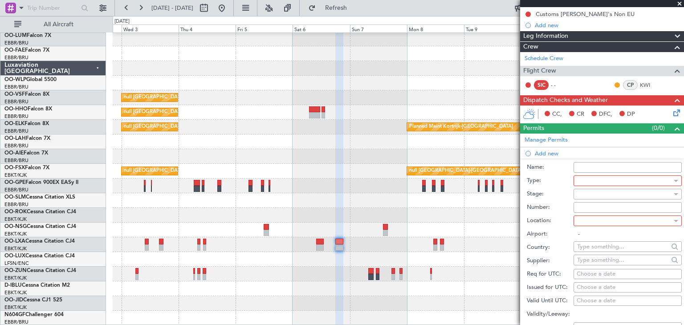
click at [588, 178] on div at bounding box center [624, 180] width 95 height 13
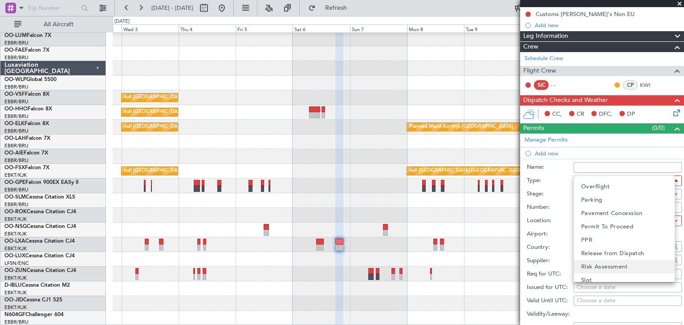
scroll to position [268, 0]
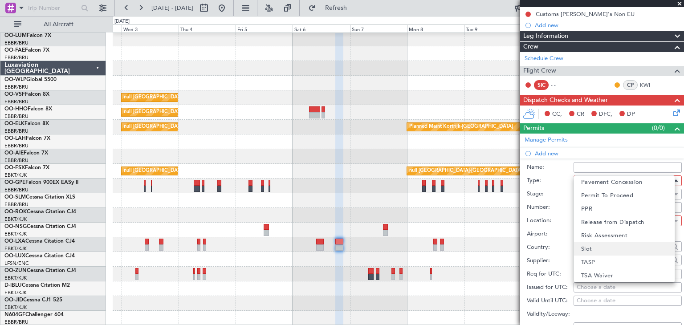
click at [598, 246] on mat-option "Slot" at bounding box center [624, 248] width 101 height 13
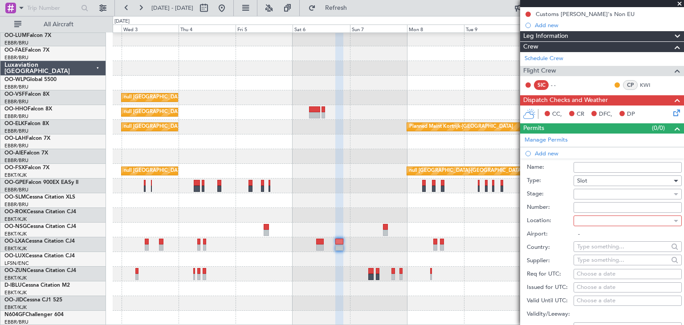
click at [598, 223] on div at bounding box center [624, 220] width 95 height 13
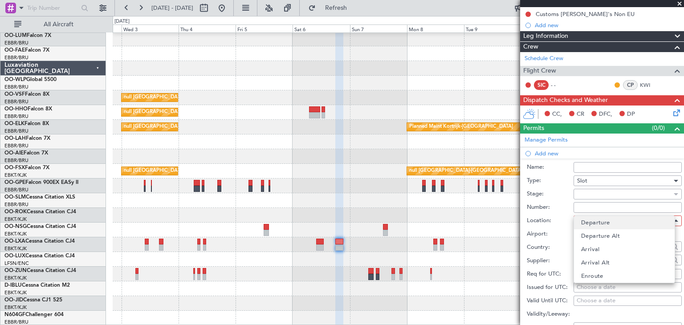
click at [594, 224] on span "Departure" at bounding box center [595, 222] width 29 height 13
type input "LROP / OTP"
click at [584, 273] on div "Choose a date" at bounding box center [628, 274] width 102 height 9
select select "9"
select select "2025"
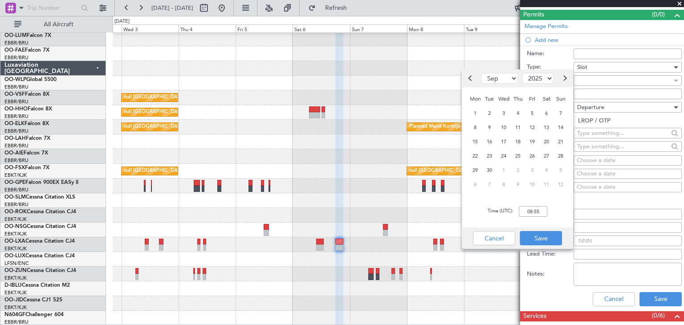
scroll to position [223, 0]
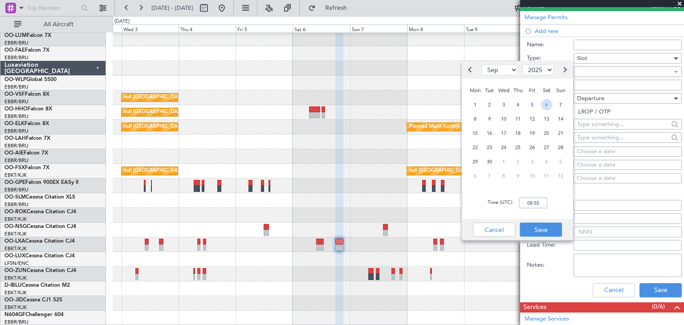
click at [547, 104] on span "6" at bounding box center [546, 104] width 11 height 11
type input "18:00"
click at [549, 207] on div "Time (UTC): 18:00" at bounding box center [517, 203] width 111 height 32
click at [545, 226] on button "Save" at bounding box center [541, 230] width 42 height 14
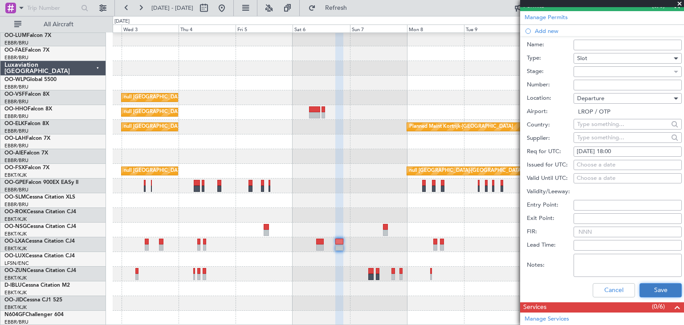
click at [666, 289] on button "Save" at bounding box center [660, 290] width 42 height 14
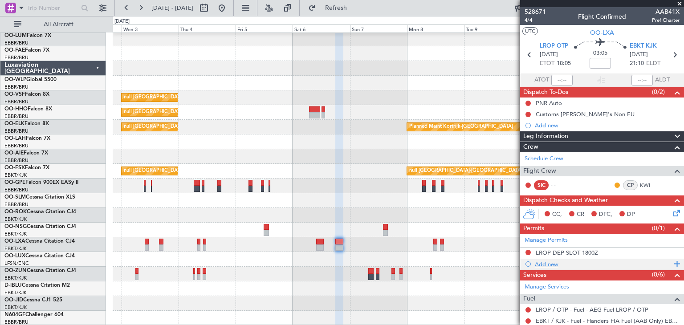
scroll to position [0, 0]
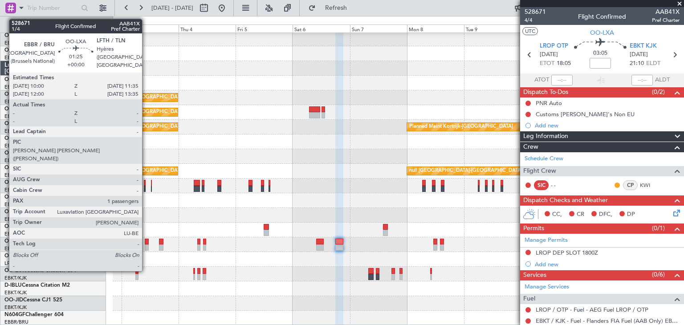
click at [146, 241] on div at bounding box center [147, 242] width 4 height 6
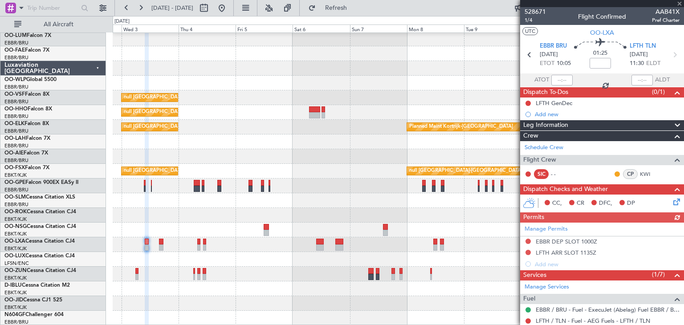
click at [672, 198] on icon at bounding box center [674, 200] width 7 height 7
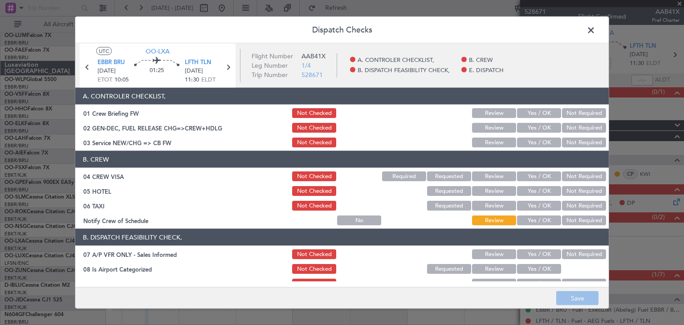
click at [588, 179] on button "Not Required" at bounding box center [584, 176] width 44 height 10
click at [574, 191] on button "Not Required" at bounding box center [584, 191] width 44 height 10
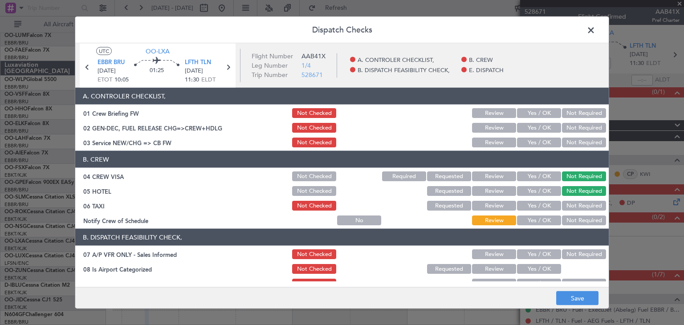
click at [586, 222] on button "Not Required" at bounding box center [584, 221] width 44 height 10
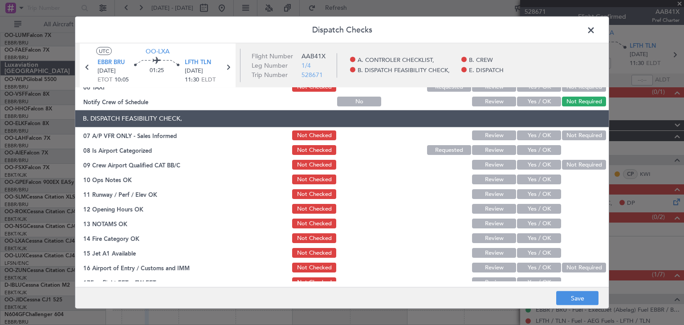
scroll to position [134, 0]
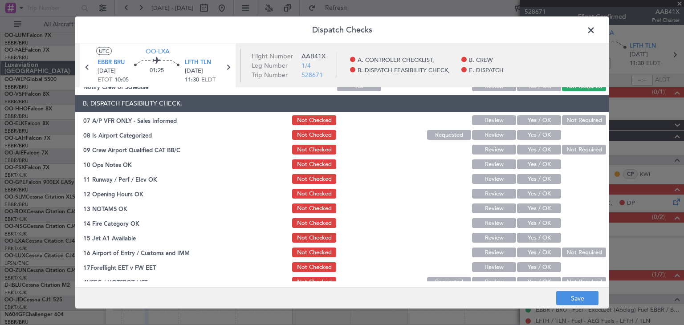
click at [562, 120] on button "Not Required" at bounding box center [584, 121] width 44 height 10
click at [521, 134] on button "Yes / OK" at bounding box center [539, 135] width 44 height 10
click at [498, 149] on button "Review" at bounding box center [494, 150] width 44 height 10
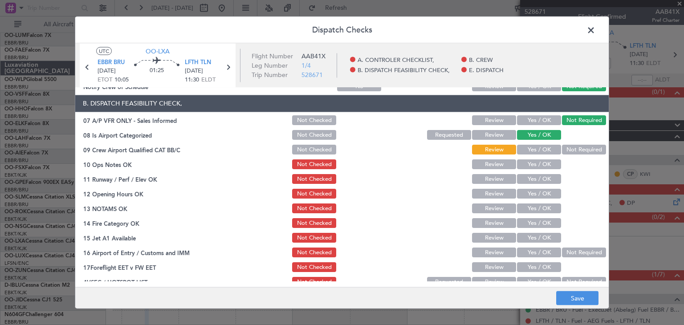
click at [522, 164] on button "Yes / OK" at bounding box center [539, 165] width 44 height 10
click at [526, 193] on button "Yes / OK" at bounding box center [539, 194] width 44 height 10
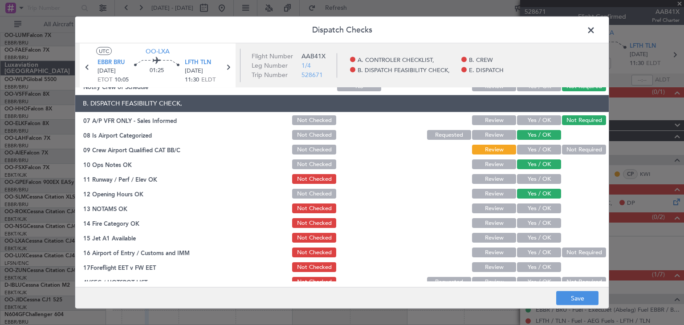
click at [533, 208] on button "Yes / OK" at bounding box center [539, 209] width 44 height 10
click at [538, 225] on button "Yes / OK" at bounding box center [539, 224] width 44 height 10
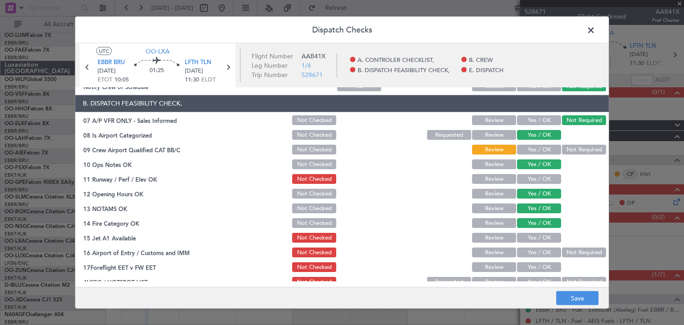
click at [540, 238] on button "Yes / OK" at bounding box center [539, 238] width 44 height 10
click at [540, 253] on button "Yes / OK" at bounding box center [539, 253] width 44 height 10
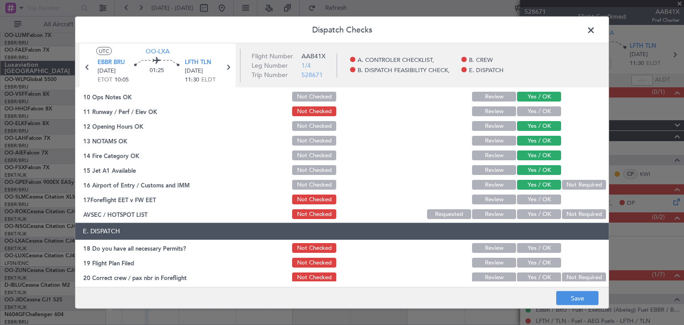
scroll to position [221, 0]
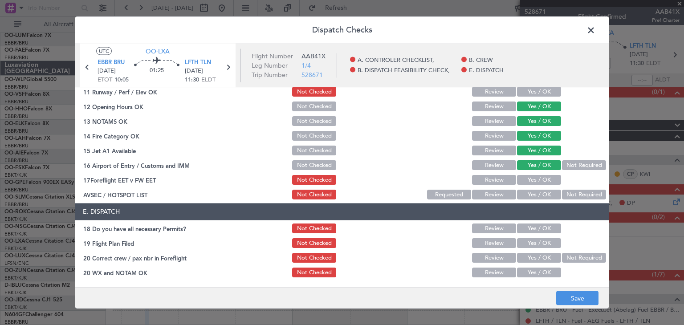
click at [581, 199] on button "Not Required" at bounding box center [584, 195] width 44 height 10
click at [530, 192] on button "Yes / OK" at bounding box center [539, 195] width 44 height 10
click at [570, 294] on button "Save" at bounding box center [577, 298] width 42 height 14
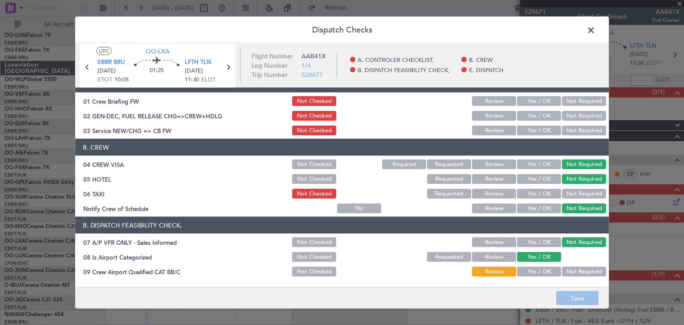
scroll to position [0, 0]
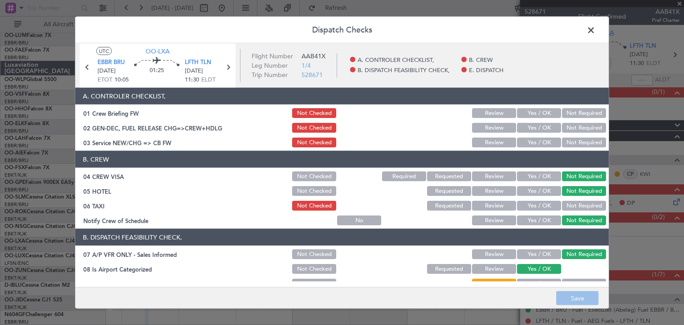
click at [595, 30] on span at bounding box center [595, 33] width 0 height 18
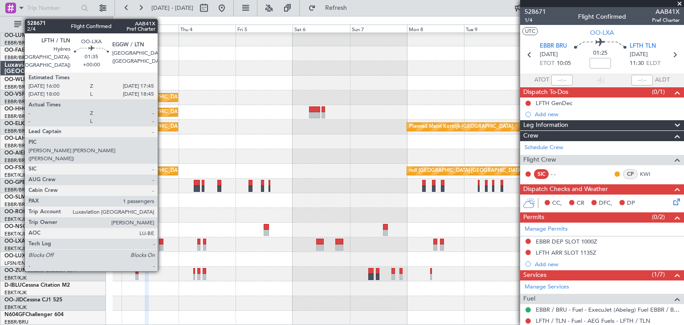
click at [162, 241] on div at bounding box center [161, 242] width 4 height 6
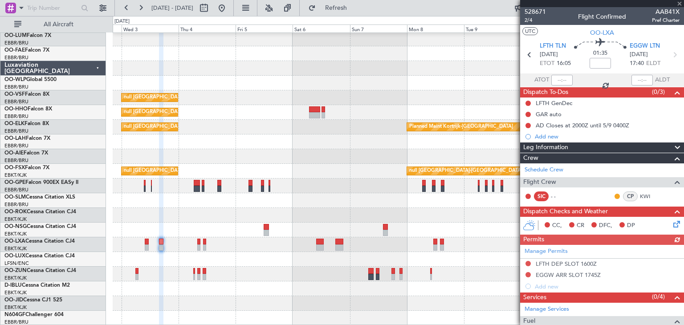
click at [671, 223] on icon at bounding box center [674, 222] width 7 height 7
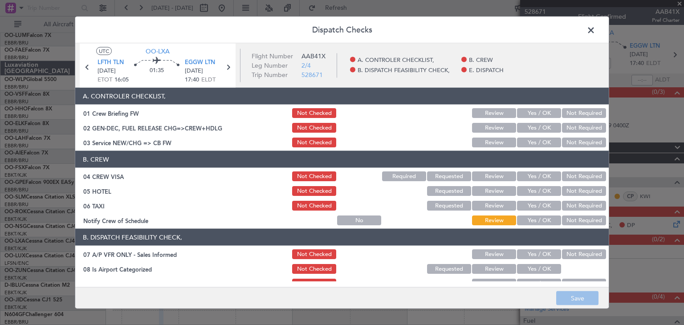
click at [416, 178] on button "Required" at bounding box center [404, 176] width 44 height 10
click at [580, 208] on button "Not Required" at bounding box center [584, 206] width 44 height 10
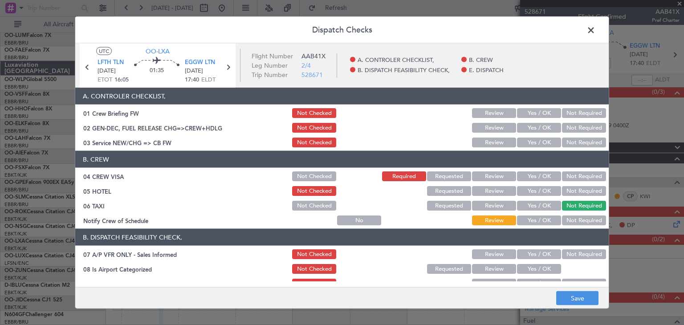
click at [581, 221] on button "Not Required" at bounding box center [584, 221] width 44 height 10
click at [573, 300] on button "Save" at bounding box center [577, 298] width 42 height 14
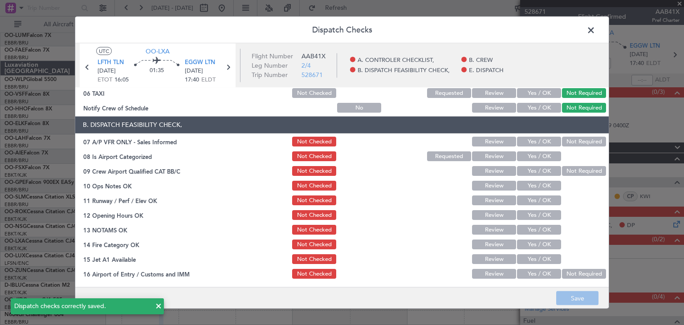
scroll to position [134, 0]
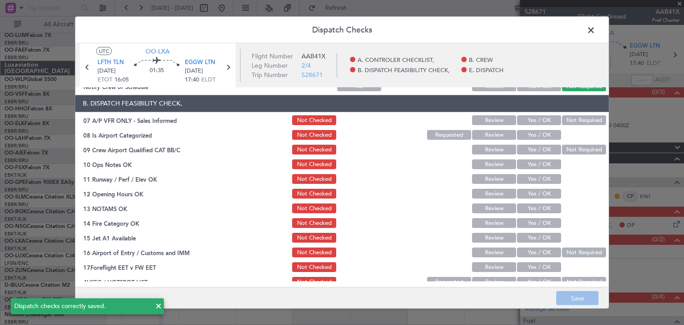
click at [565, 122] on button "Not Required" at bounding box center [584, 121] width 44 height 10
click at [530, 138] on button "Yes / OK" at bounding box center [539, 135] width 44 height 10
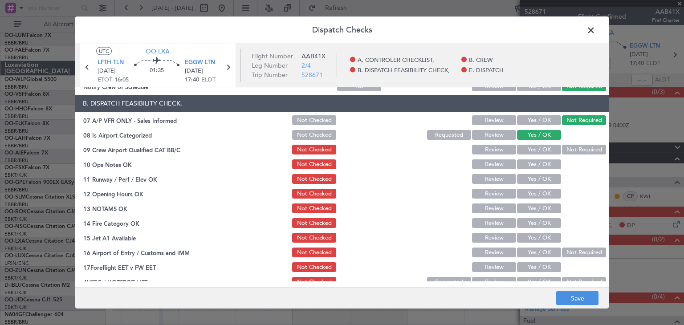
click at [499, 150] on button "Review" at bounding box center [494, 150] width 44 height 10
click at [539, 166] on button "Yes / OK" at bounding box center [539, 165] width 44 height 10
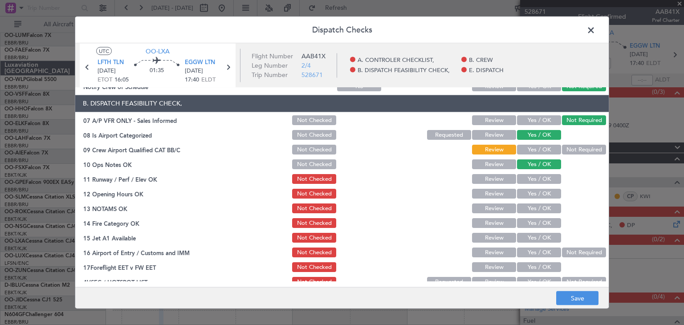
click at [537, 192] on button "Yes / OK" at bounding box center [539, 194] width 44 height 10
click at [538, 213] on div "Yes / OK" at bounding box center [538, 209] width 45 height 12
click at [536, 206] on button "Yes / OK" at bounding box center [539, 209] width 44 height 10
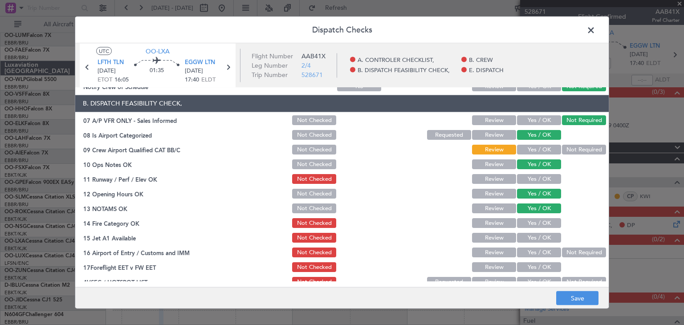
click at [530, 227] on button "Yes / OK" at bounding box center [539, 224] width 44 height 10
click at [534, 237] on button "Yes / OK" at bounding box center [539, 238] width 44 height 10
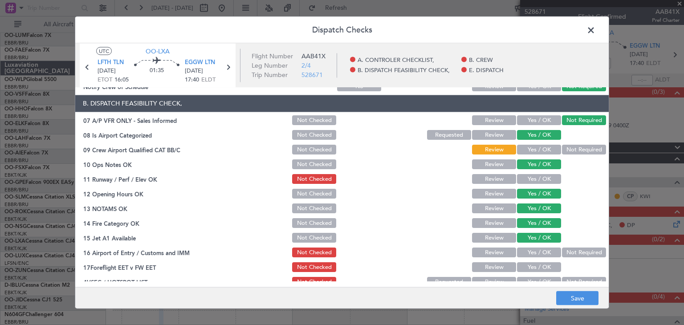
click at [536, 252] on button "Yes / OK" at bounding box center [539, 253] width 44 height 10
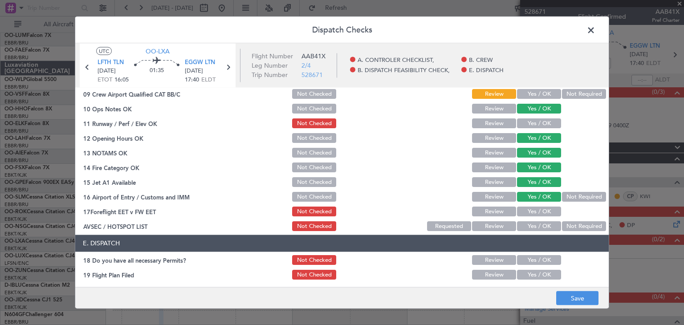
scroll to position [221, 0]
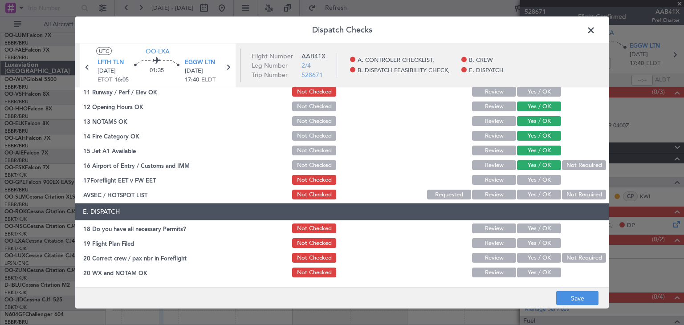
click at [536, 197] on button "Yes / OK" at bounding box center [539, 195] width 44 height 10
click at [590, 298] on button "Save" at bounding box center [577, 298] width 42 height 14
click at [595, 31] on span at bounding box center [595, 33] width 0 height 18
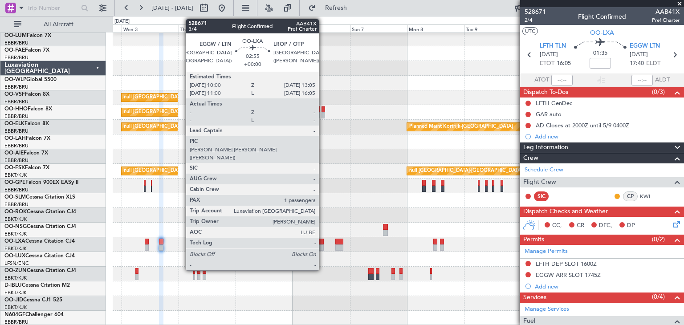
click at [323, 240] on div at bounding box center [320, 242] width 8 height 6
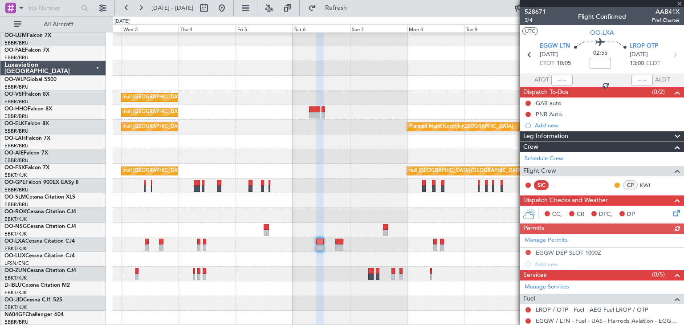
click at [671, 212] on icon at bounding box center [674, 211] width 7 height 7
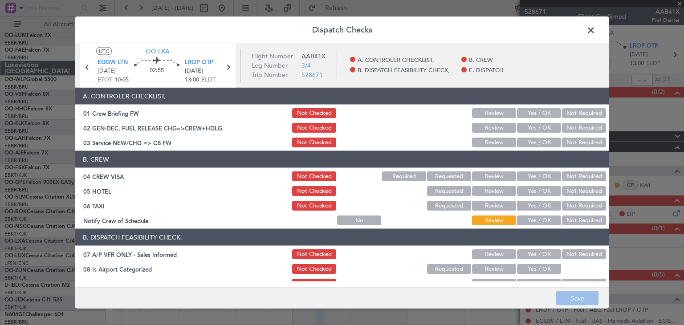
click at [387, 173] on button "Required" at bounding box center [404, 176] width 44 height 10
click at [568, 189] on button "Not Required" at bounding box center [584, 191] width 44 height 10
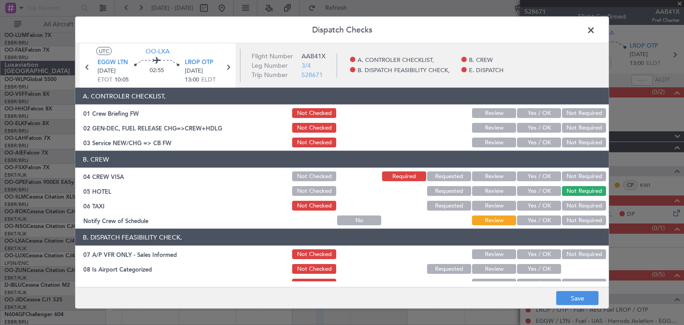
click at [563, 204] on button "Not Required" at bounding box center [584, 206] width 44 height 10
click at [564, 219] on button "Not Required" at bounding box center [584, 221] width 44 height 10
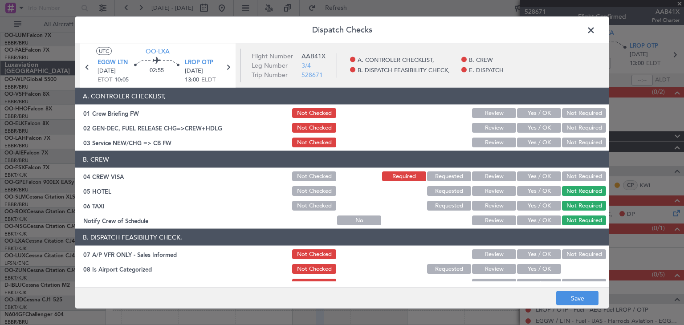
scroll to position [0, 0]
click at [562, 177] on button "Not Required" at bounding box center [584, 176] width 44 height 10
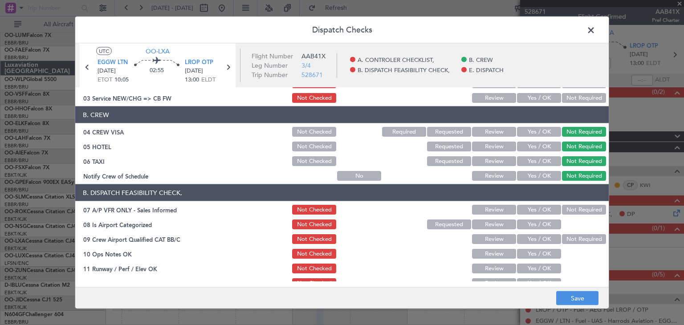
scroll to position [89, 0]
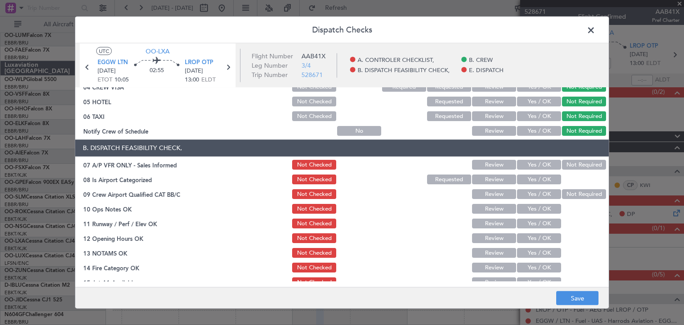
click at [582, 168] on button "Not Required" at bounding box center [584, 165] width 44 height 10
click at [544, 180] on button "Yes / OK" at bounding box center [539, 180] width 44 height 10
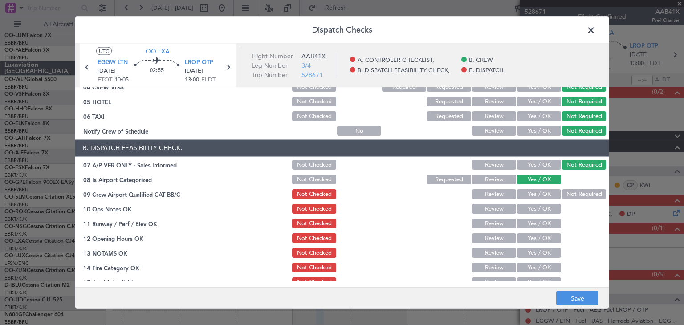
click at [542, 191] on button "Yes / OK" at bounding box center [539, 195] width 44 height 10
click at [552, 206] on button "Yes / OK" at bounding box center [539, 209] width 44 height 10
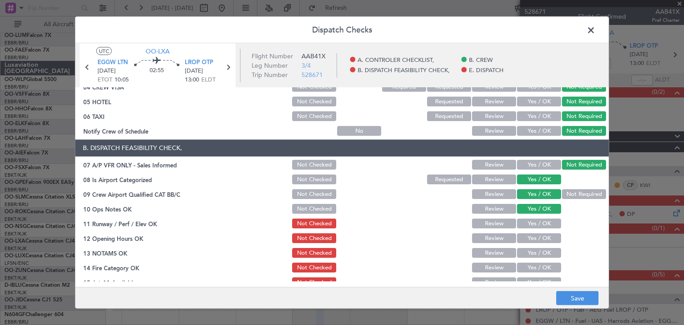
click at [492, 177] on button "Review" at bounding box center [494, 180] width 44 height 10
click at [531, 179] on button "Yes / OK" at bounding box center [539, 180] width 44 height 10
click at [500, 192] on button "Review" at bounding box center [494, 195] width 44 height 10
click at [537, 238] on button "Yes / OK" at bounding box center [539, 239] width 44 height 10
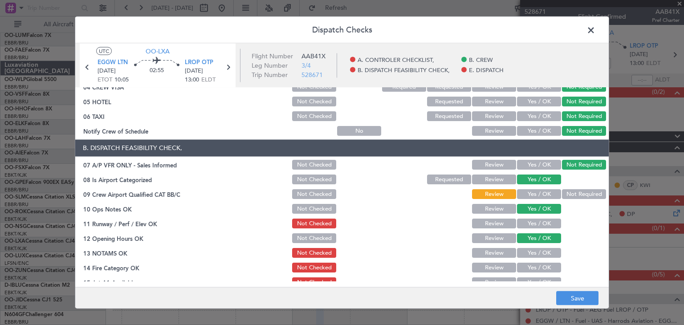
click at [541, 252] on button "Yes / OK" at bounding box center [539, 253] width 44 height 10
click at [540, 268] on button "Yes / OK" at bounding box center [539, 268] width 44 height 10
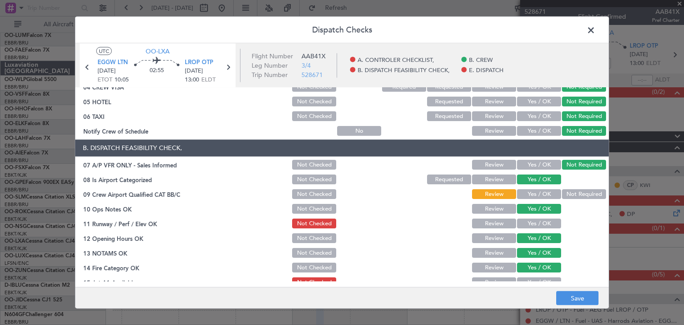
scroll to position [134, 0]
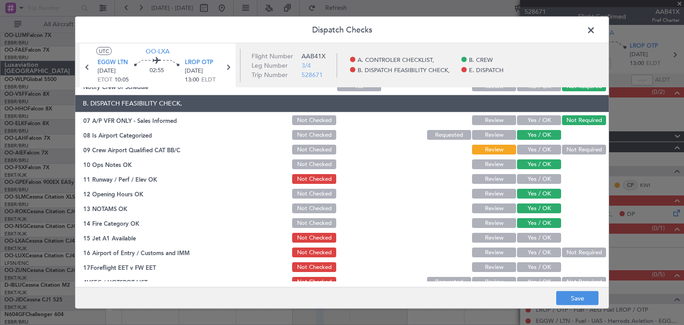
click at [528, 240] on button "Yes / OK" at bounding box center [539, 238] width 44 height 10
click at [533, 257] on div "Yes / OK" at bounding box center [538, 253] width 45 height 12
click at [553, 253] on button "Yes / OK" at bounding box center [539, 253] width 44 height 10
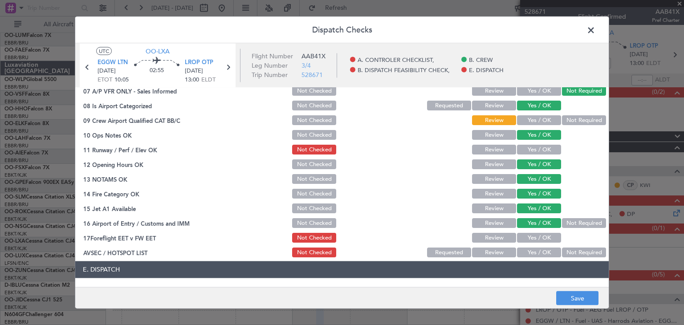
scroll to position [178, 0]
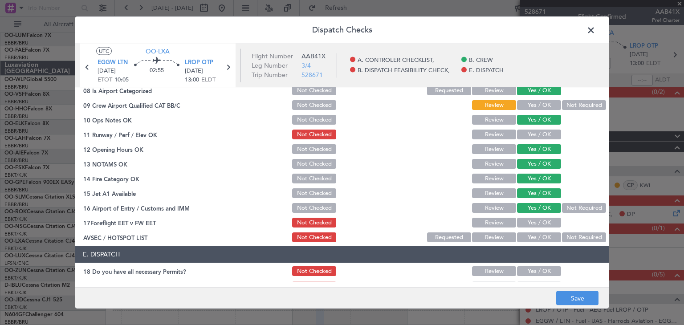
click at [533, 237] on button "Yes / OK" at bounding box center [539, 238] width 44 height 10
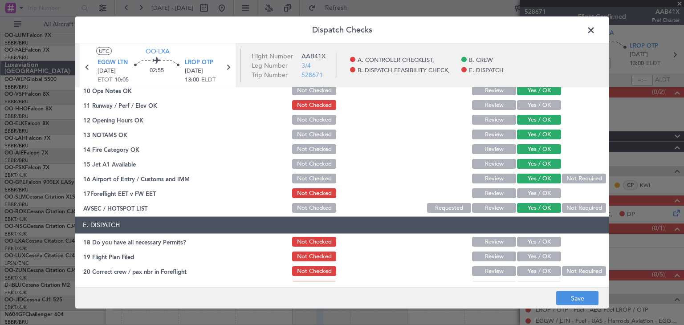
scroll to position [221, 0]
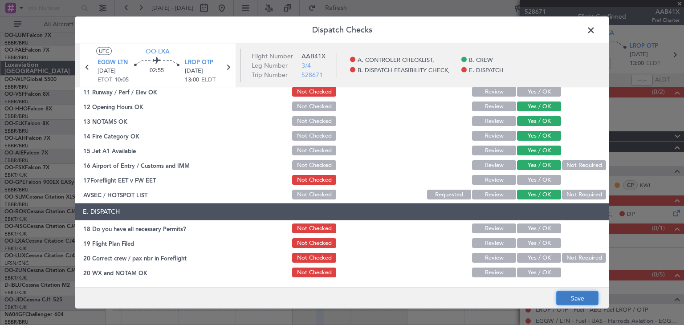
click at [588, 296] on button "Save" at bounding box center [577, 298] width 42 height 14
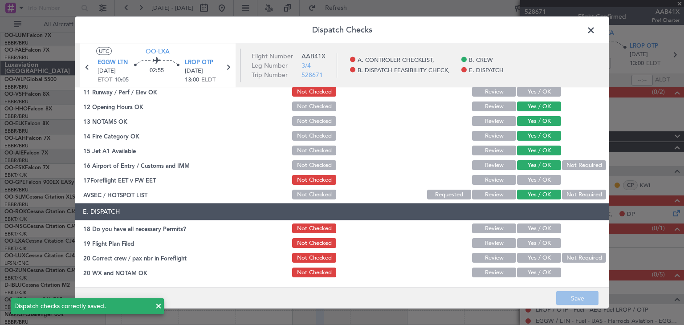
click at [595, 31] on span at bounding box center [595, 33] width 0 height 18
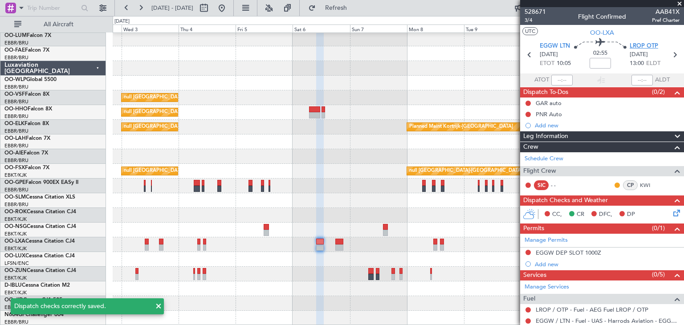
click at [640, 45] on span "LROP OTP" at bounding box center [644, 46] width 28 height 9
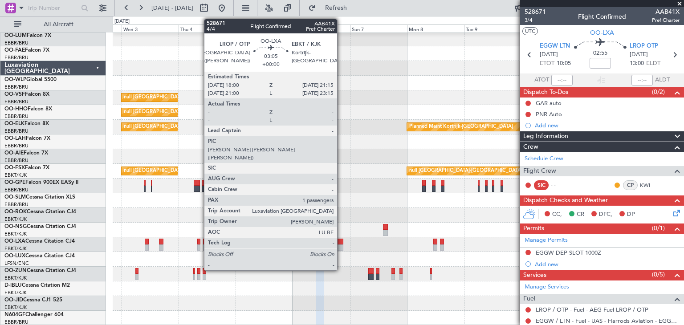
click at [341, 239] on div at bounding box center [339, 242] width 8 height 6
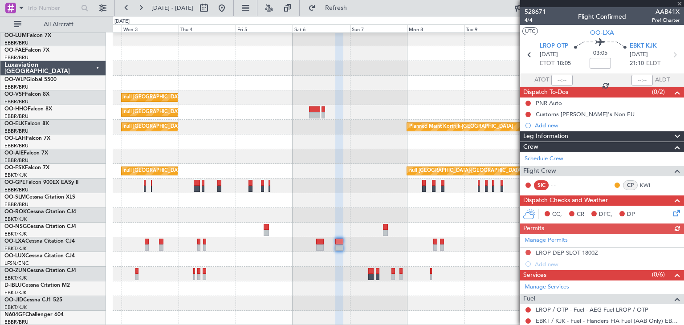
click at [604, 251] on div "Manage Permits LROP DEP SLOT 1800Z Add new" at bounding box center [602, 252] width 164 height 36
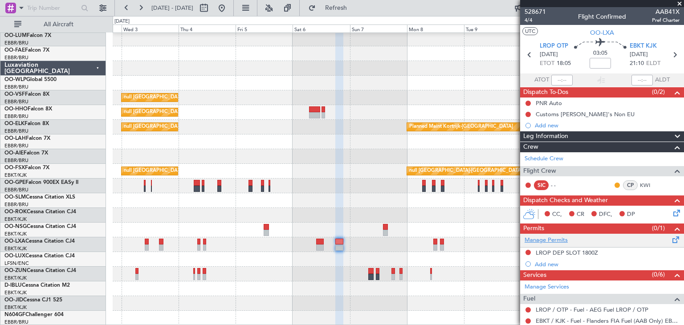
click at [546, 239] on link "Manage Permits" at bounding box center [546, 240] width 43 height 9
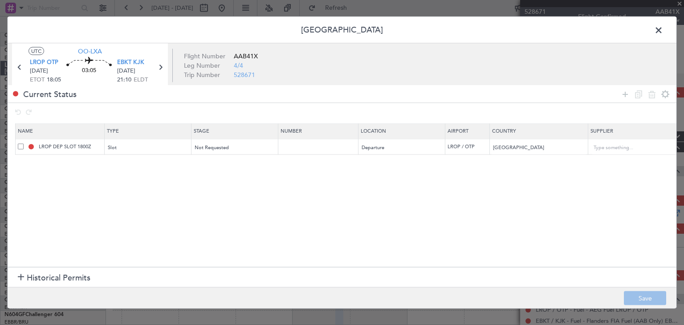
click at [23, 146] on span at bounding box center [21, 146] width 6 height 6
click at [24, 143] on input "checkbox" at bounding box center [24, 143] width 0 height 0
click at [253, 147] on div "Not Requested" at bounding box center [232, 147] width 74 height 13
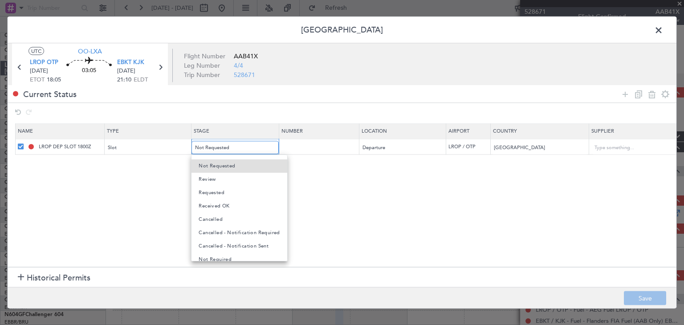
scroll to position [14, 0]
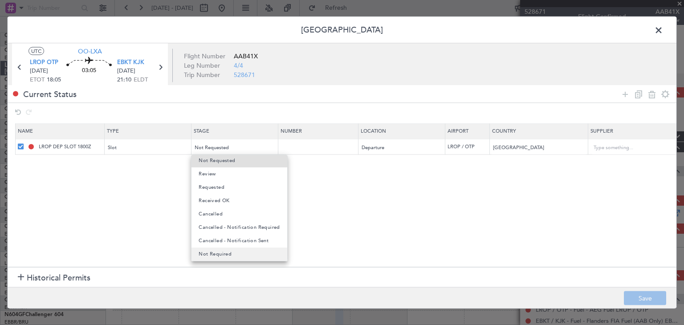
click at [251, 250] on mat-option "Not Required" at bounding box center [238, 254] width 95 height 13
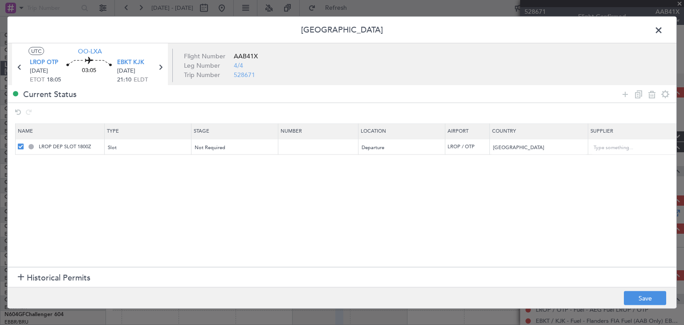
click at [110, 159] on section "Name Type Stage Number Location Airport Country Supplier Req For Utc Issued For…" at bounding box center [342, 194] width 669 height 146
click at [650, 94] on icon at bounding box center [652, 94] width 11 height 11
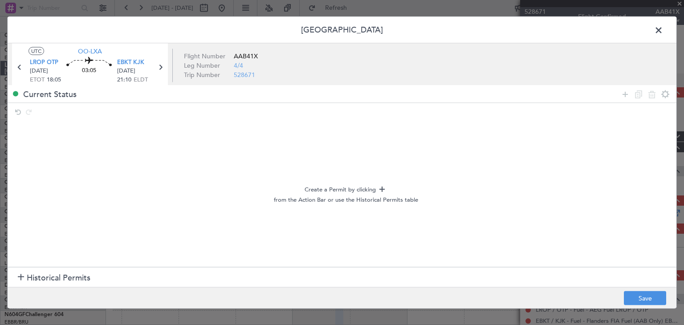
click at [663, 33] on span at bounding box center [663, 33] width 0 height 18
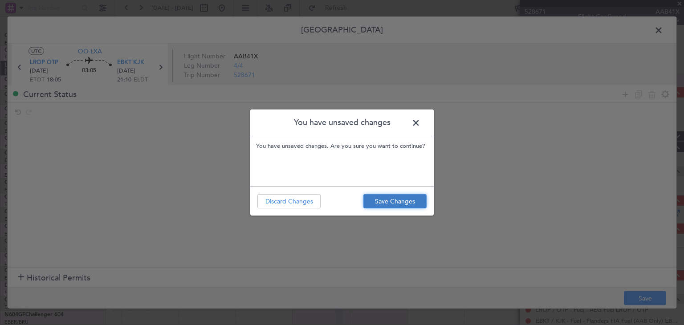
click at [386, 194] on button "Save Changes" at bounding box center [394, 201] width 63 height 14
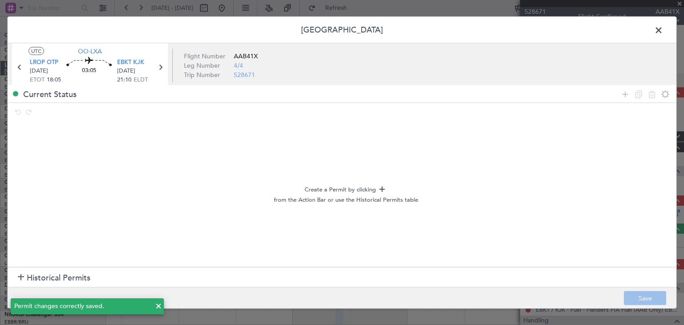
click at [663, 30] on span at bounding box center [663, 33] width 0 height 18
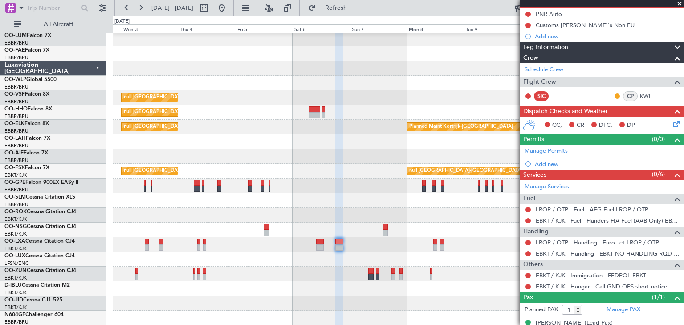
scroll to position [100, 0]
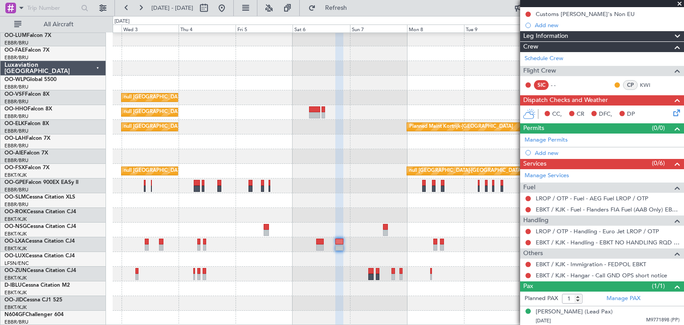
click at [671, 114] on icon at bounding box center [674, 111] width 7 height 7
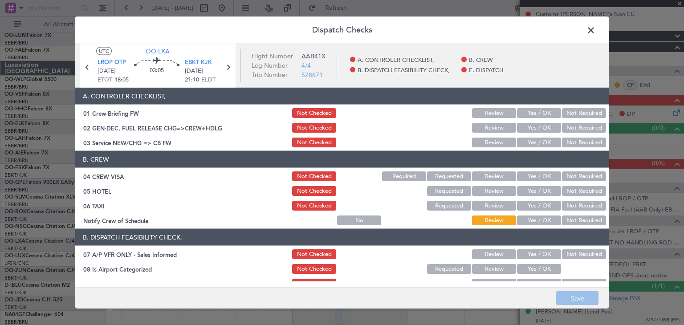
click at [578, 174] on button "Not Required" at bounding box center [584, 176] width 44 height 10
click at [574, 190] on button "Not Required" at bounding box center [584, 191] width 44 height 10
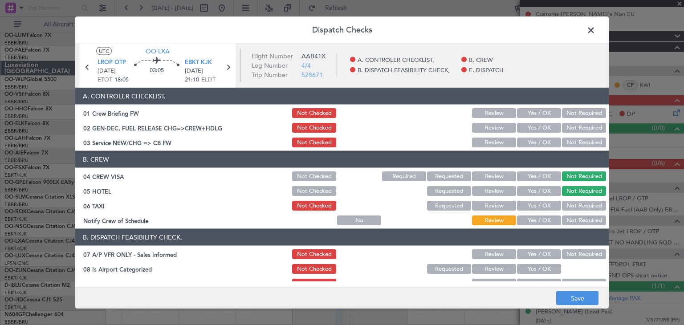
click at [575, 204] on button "Not Required" at bounding box center [584, 206] width 44 height 10
click at [566, 220] on button "Not Required" at bounding box center [584, 221] width 44 height 10
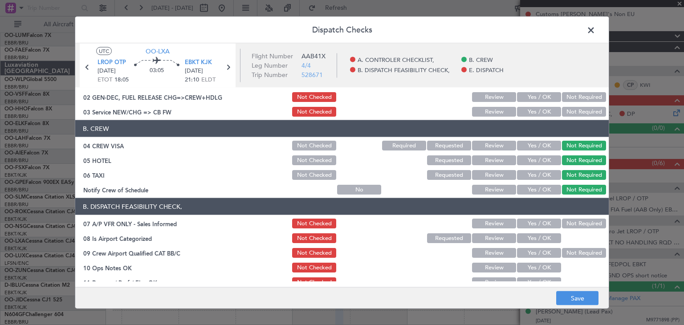
scroll to position [45, 0]
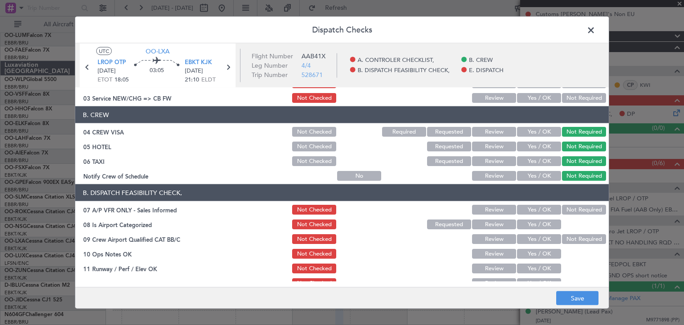
click at [541, 212] on button "Yes / OK" at bounding box center [539, 210] width 44 height 10
click at [539, 222] on button "Yes / OK" at bounding box center [539, 225] width 44 height 10
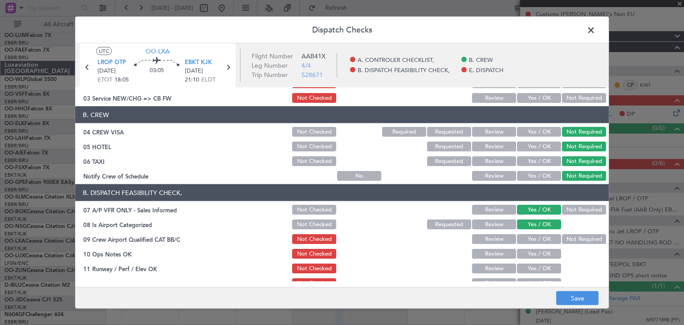
click at [534, 239] on button "Yes / OK" at bounding box center [539, 239] width 44 height 10
click at [535, 252] on button "Yes / OK" at bounding box center [539, 254] width 44 height 10
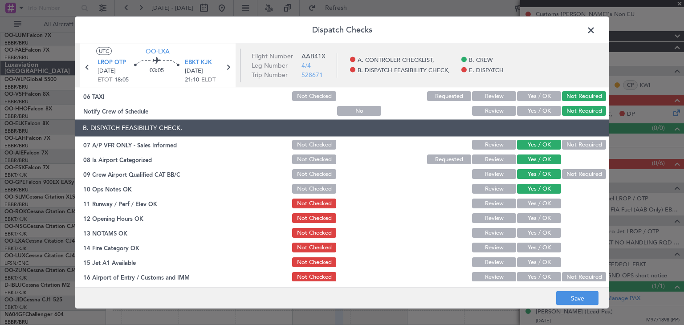
scroll to position [178, 0]
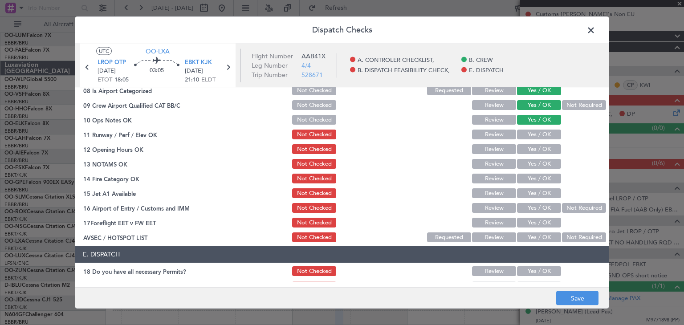
click at [527, 150] on button "Yes / OK" at bounding box center [539, 150] width 44 height 10
click at [534, 165] on button "Yes / OK" at bounding box center [539, 164] width 44 height 10
click at [533, 179] on button "Yes / OK" at bounding box center [539, 179] width 44 height 10
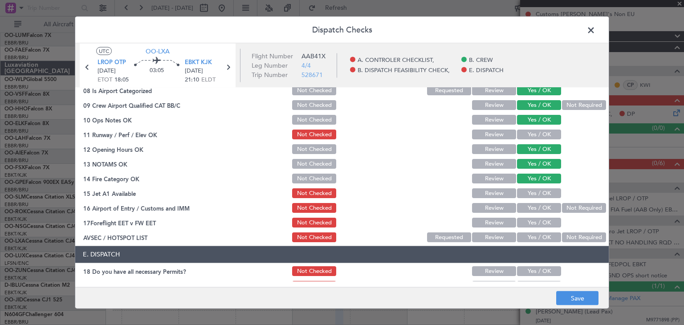
click at [529, 195] on button "Yes / OK" at bounding box center [539, 194] width 44 height 10
click at [528, 203] on button "Yes / OK" at bounding box center [539, 208] width 44 height 10
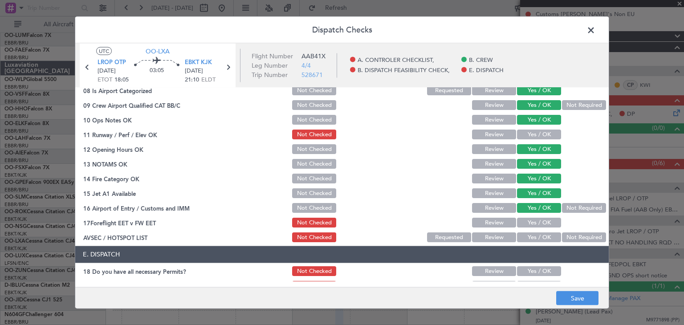
click at [532, 235] on button "Yes / OK" at bounding box center [539, 238] width 44 height 10
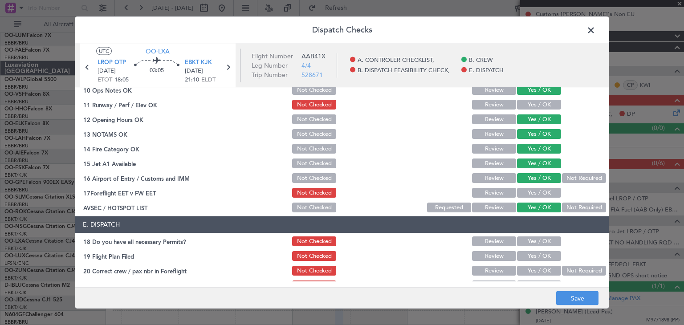
scroll to position [221, 0]
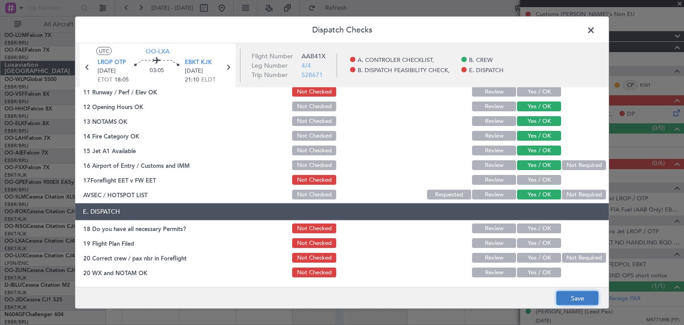
click at [582, 295] on button "Save" at bounding box center [577, 298] width 42 height 14
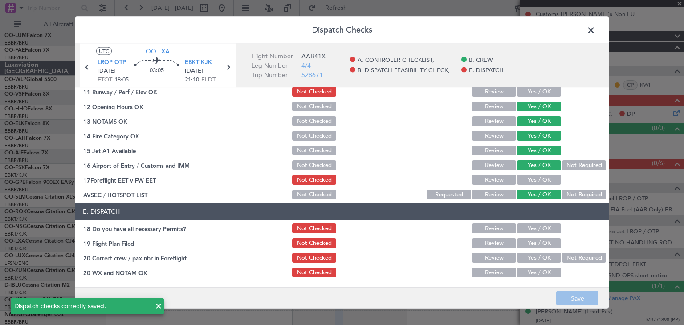
click at [595, 34] on span at bounding box center [595, 33] width 0 height 18
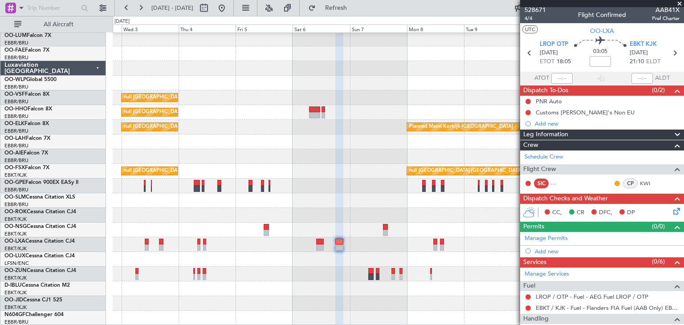
scroll to position [0, 0]
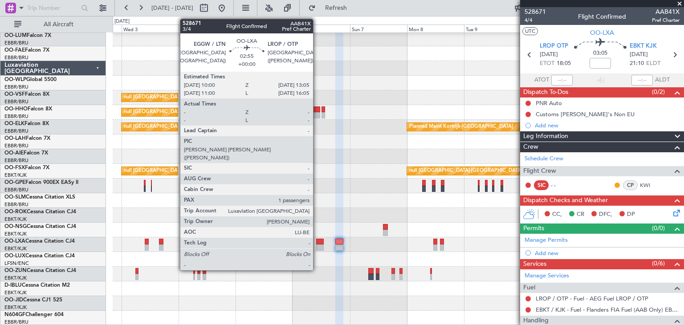
click at [317, 241] on div at bounding box center [320, 242] width 8 height 6
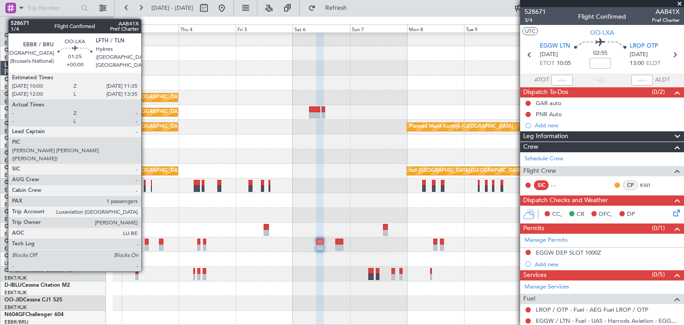
click at [145, 241] on div at bounding box center [147, 242] width 4 height 6
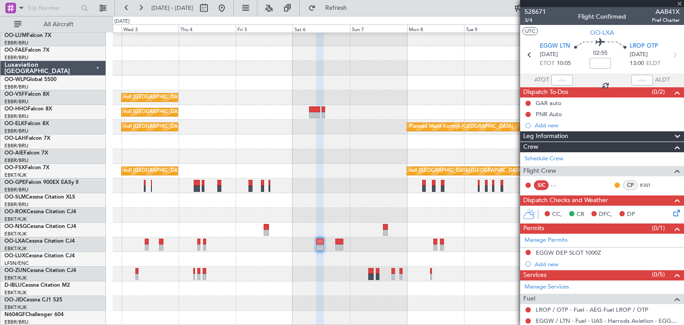
type input "2"
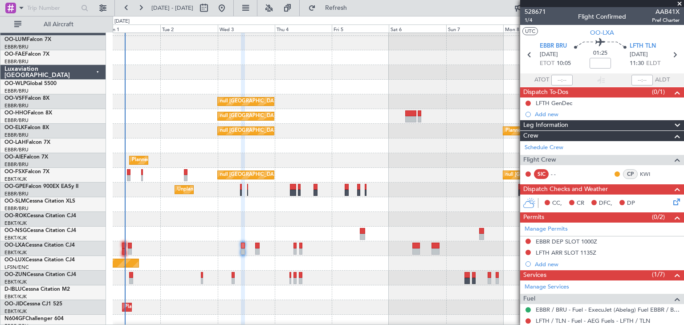
scroll to position [12, 0]
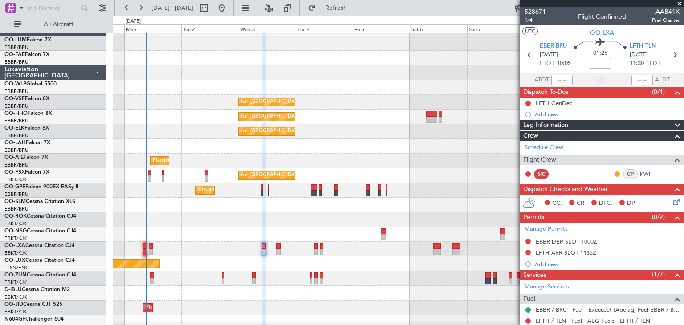
click at [286, 191] on div "Unplanned Maint [GEOGRAPHIC_DATA] ([GEOGRAPHIC_DATA] National)" at bounding box center [398, 190] width 571 height 15
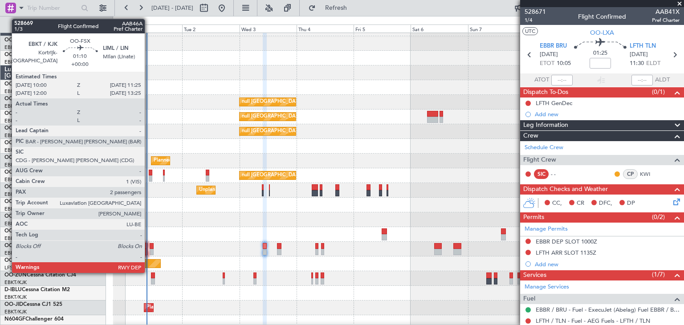
click at [149, 171] on div at bounding box center [151, 173] width 4 height 6
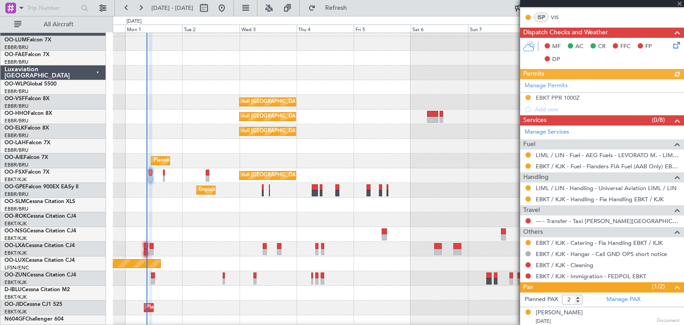
scroll to position [267, 0]
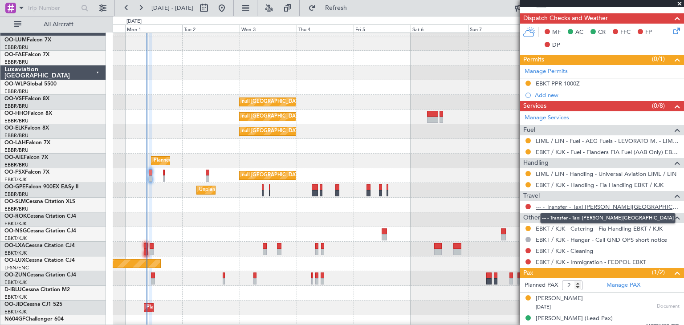
click at [554, 205] on link "--- - Transfer - Taxi [PERSON_NAME][GEOGRAPHIC_DATA]" at bounding box center [608, 207] width 144 height 8
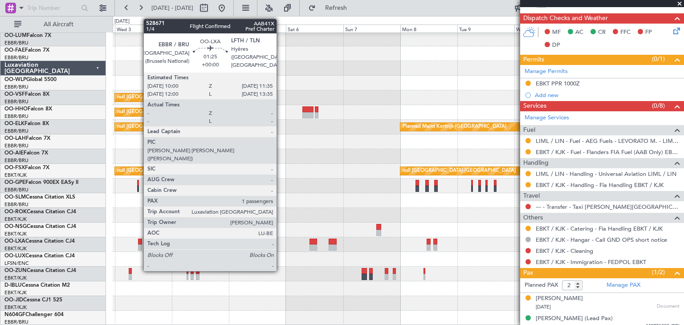
click at [139, 244] on div at bounding box center [140, 242] width 4 height 6
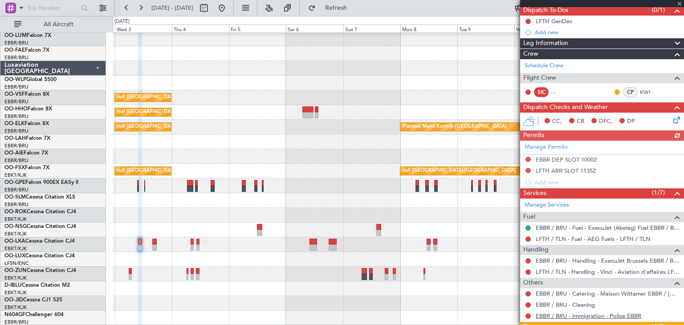
scroll to position [142, 0]
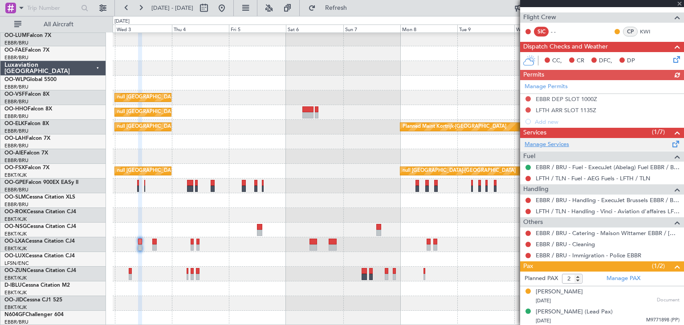
click at [548, 144] on link "Manage Services" at bounding box center [547, 144] width 45 height 9
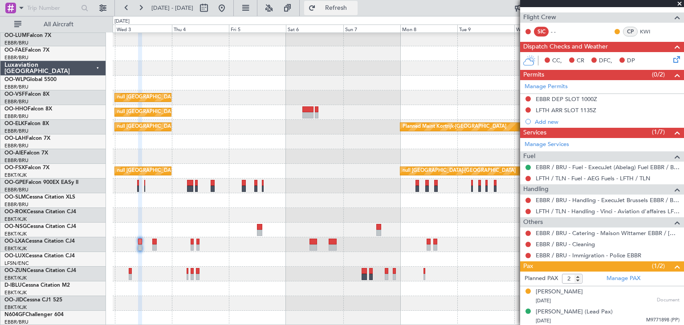
click at [355, 6] on span "Refresh" at bounding box center [335, 8] width 37 height 6
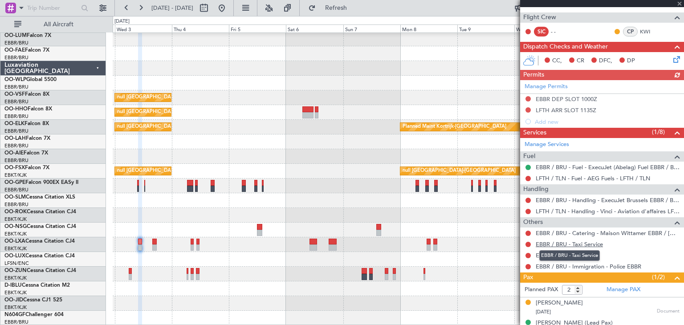
click at [571, 242] on link "EBBR / BRU - Taxi Service" at bounding box center [569, 244] width 67 height 8
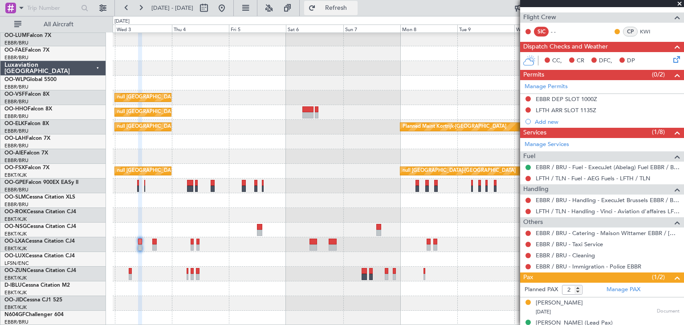
click at [353, 2] on button "Refresh" at bounding box center [330, 8] width 53 height 14
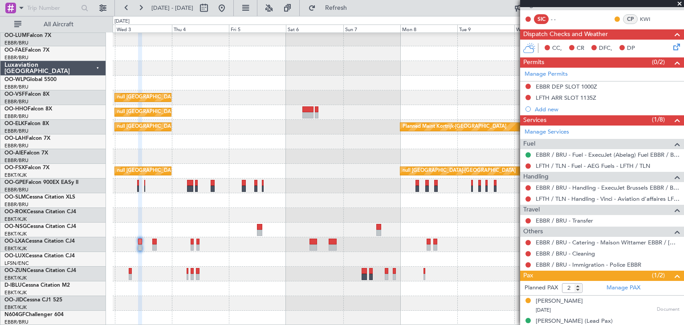
scroll to position [164, 0]
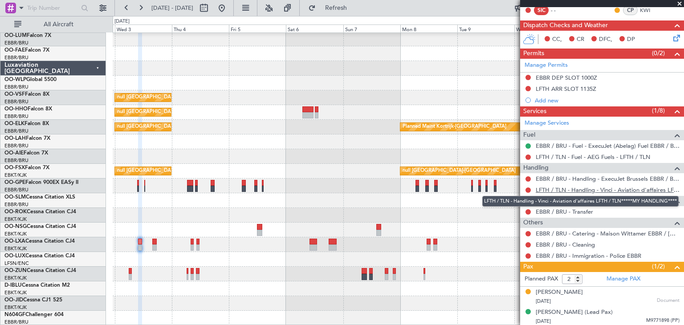
click at [548, 189] on link "LFTH / TLN - Handling - Vinci - Aviation d'affaires LFTH / TLN*****MY HANDLING*…" at bounding box center [608, 190] width 144 height 8
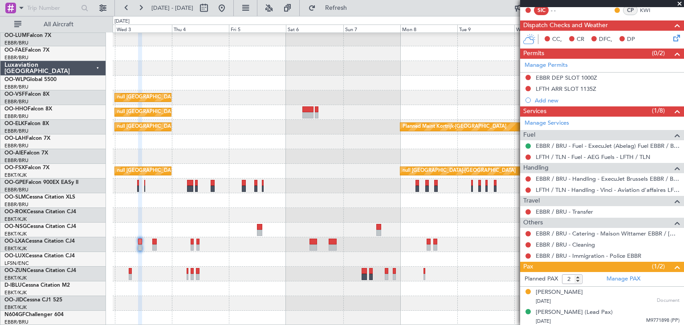
scroll to position [0, 0]
